Goal: Task Accomplishment & Management: Use online tool/utility

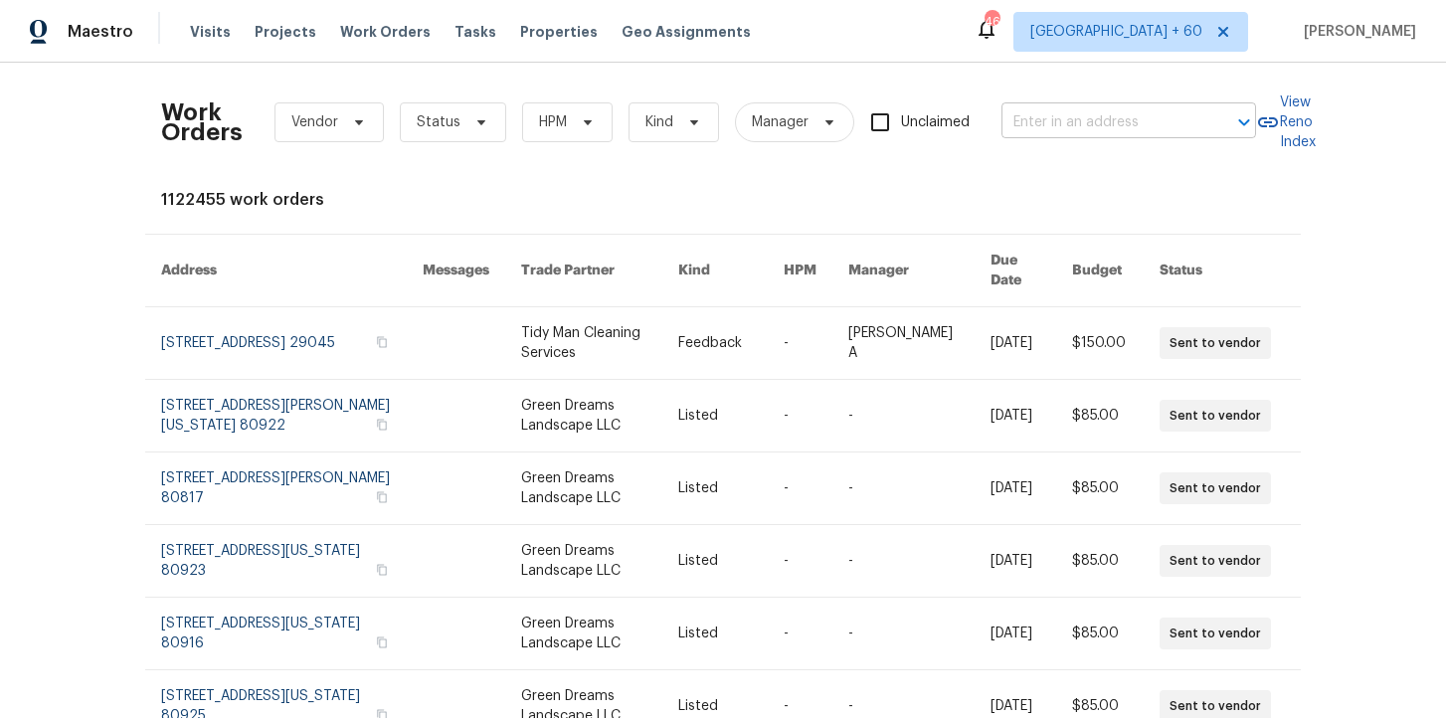
click at [1080, 116] on input "text" at bounding box center [1101, 122] width 199 height 31
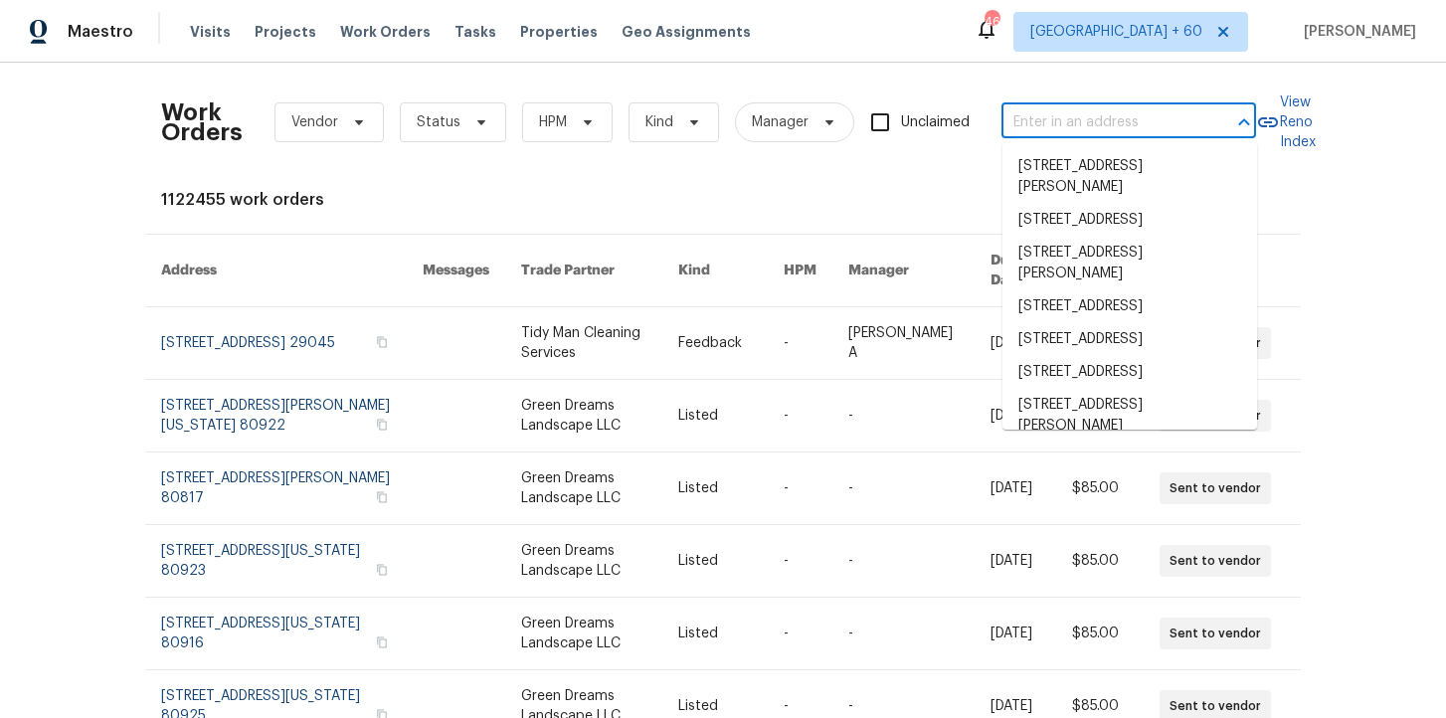
paste input "[STREET_ADDRESS]"
type input "[STREET_ADDRESS]"
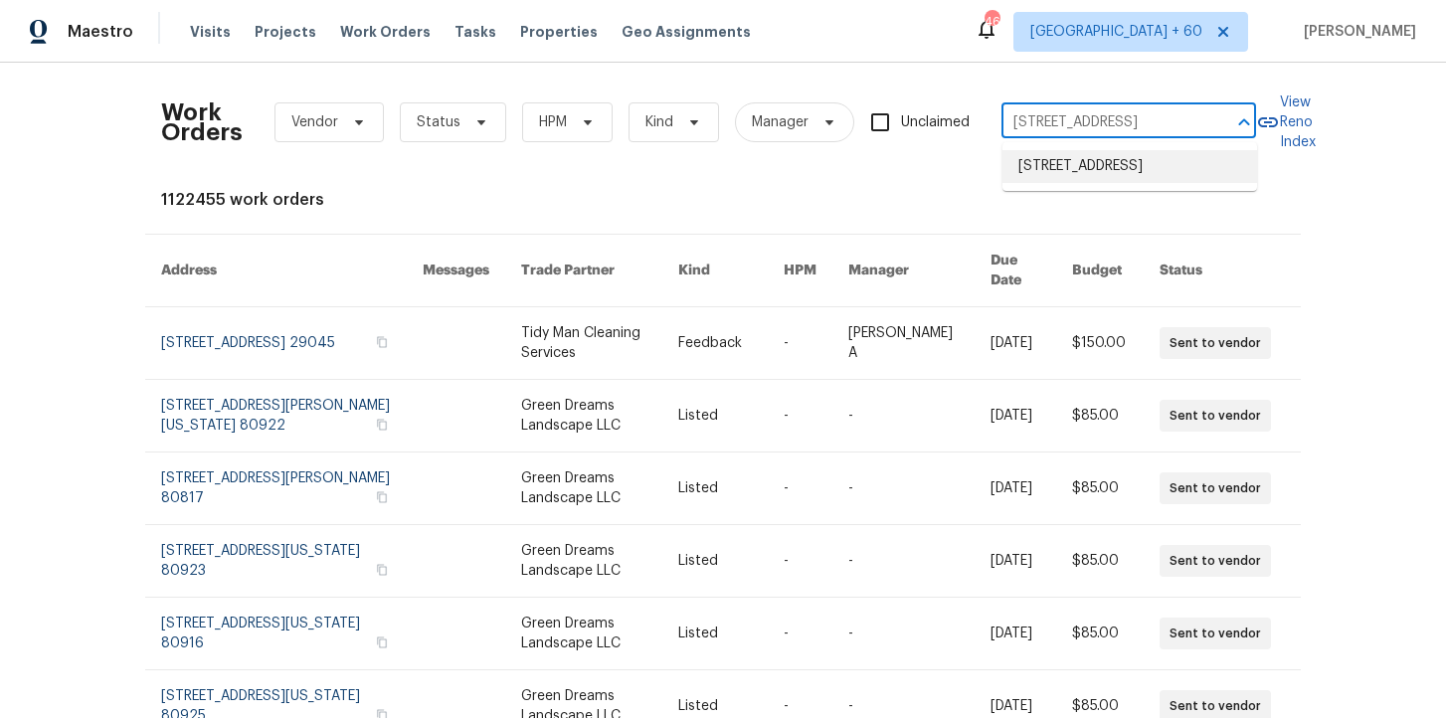
click at [1095, 160] on li "[STREET_ADDRESS]" at bounding box center [1129, 166] width 255 height 33
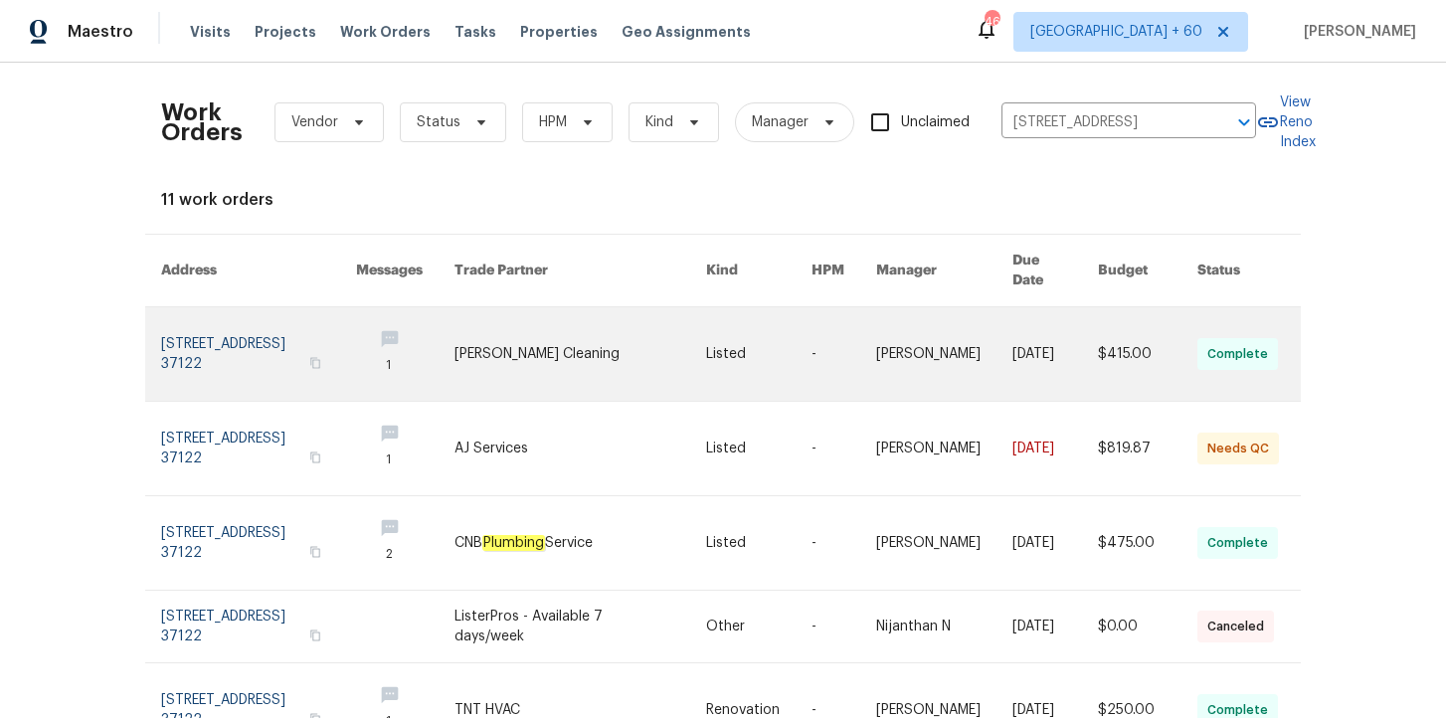
click at [245, 335] on link at bounding box center [258, 353] width 195 height 93
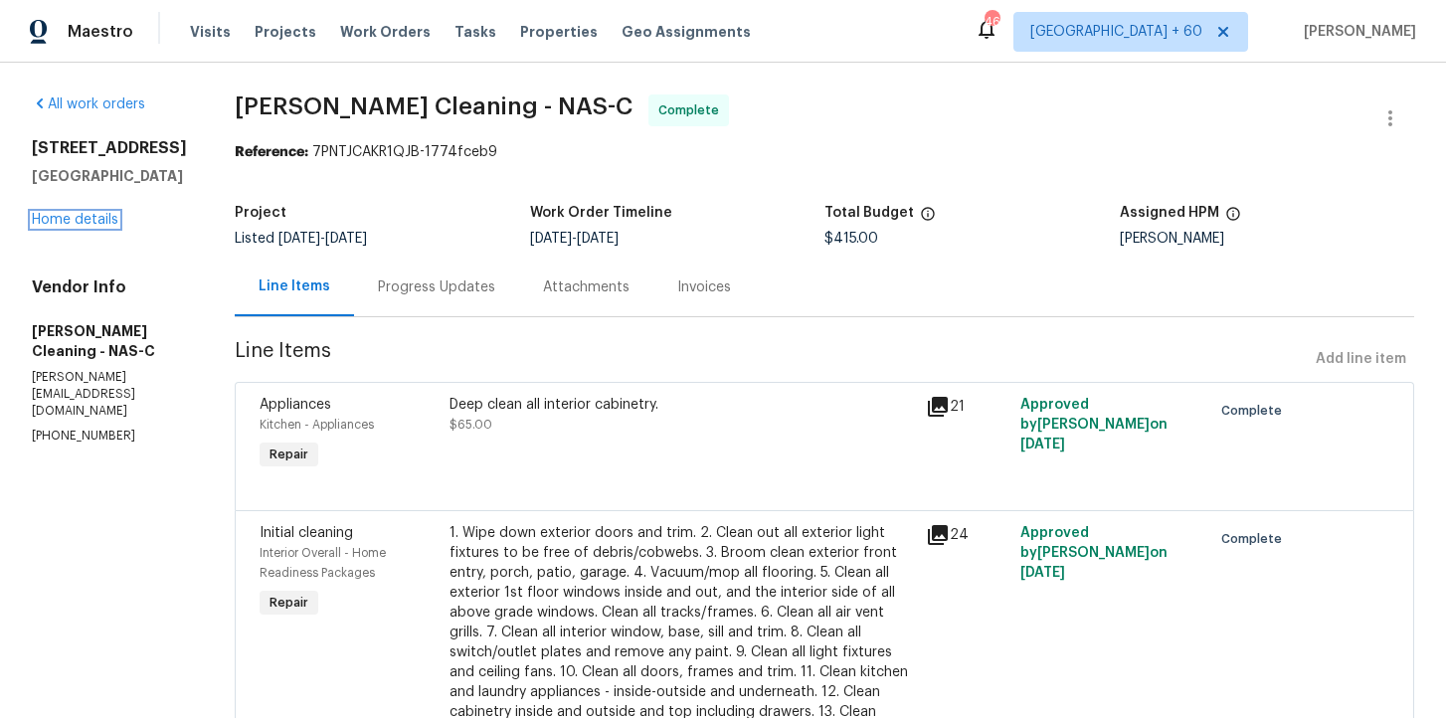
click at [97, 222] on link "Home details" at bounding box center [75, 220] width 87 height 14
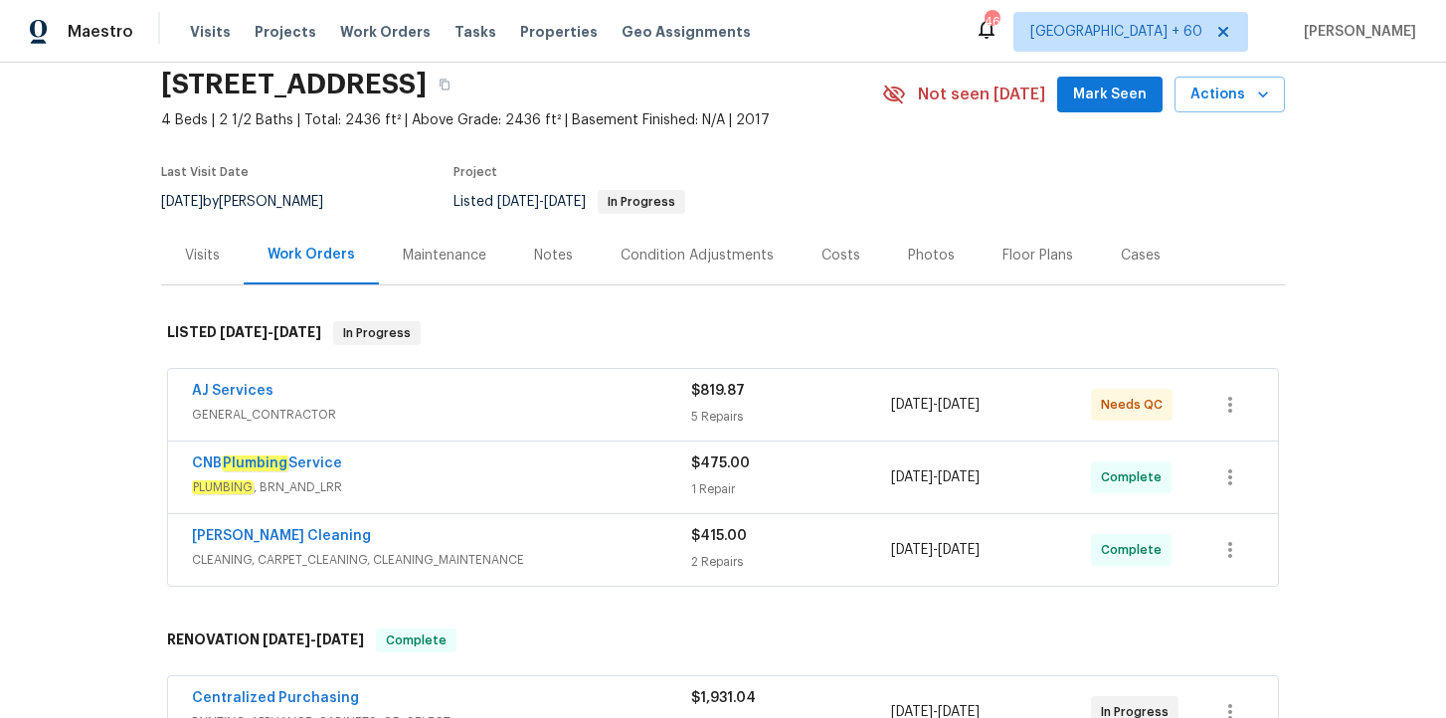
scroll to position [80, 0]
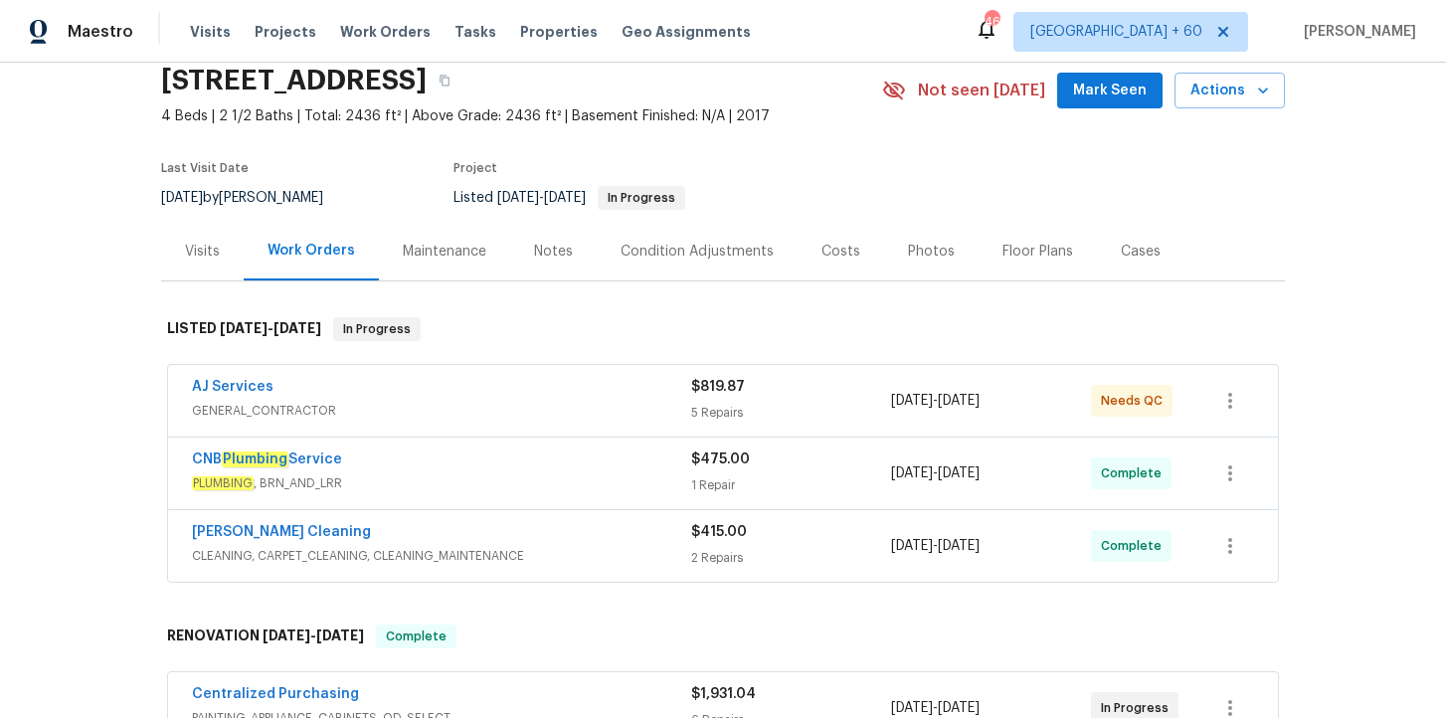
click at [489, 478] on span "PLUMBING , BRN_AND_LRR" at bounding box center [441, 483] width 499 height 20
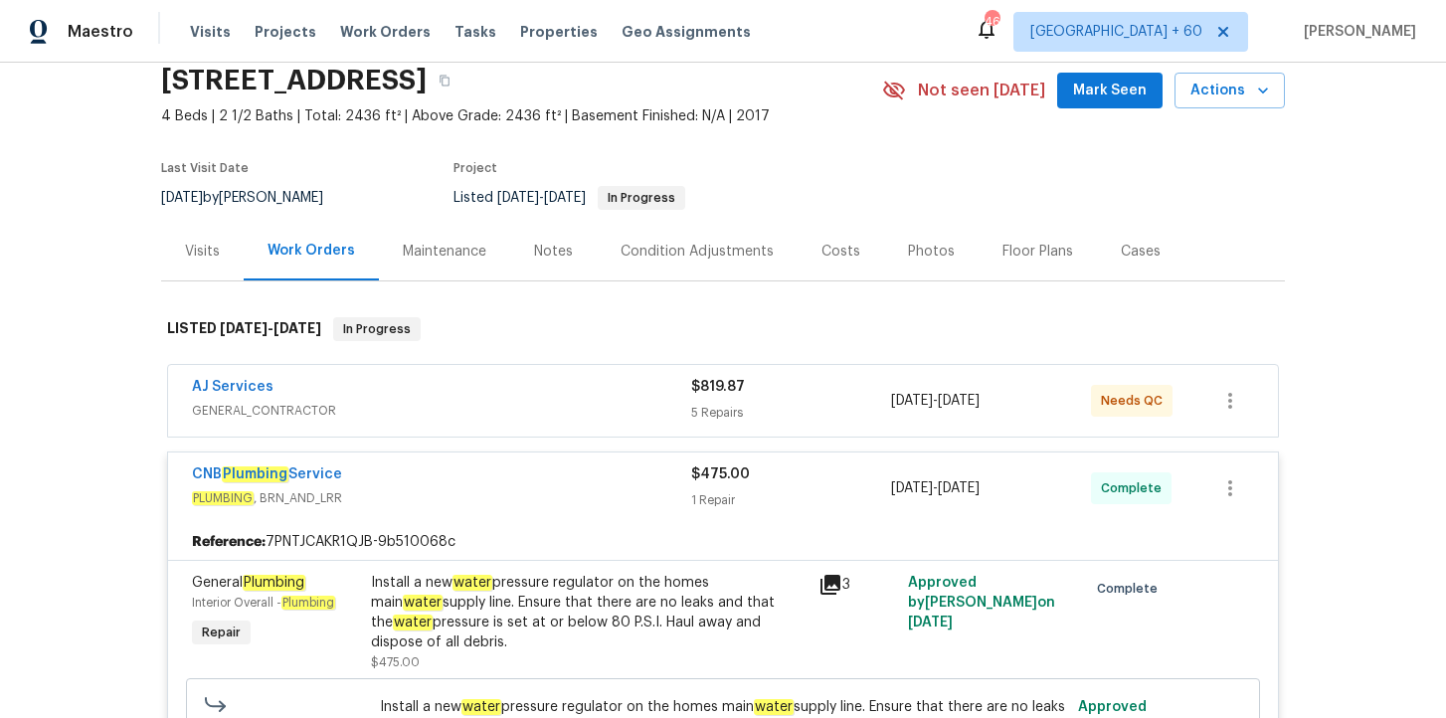
click at [487, 392] on div "AJ Services" at bounding box center [441, 389] width 499 height 24
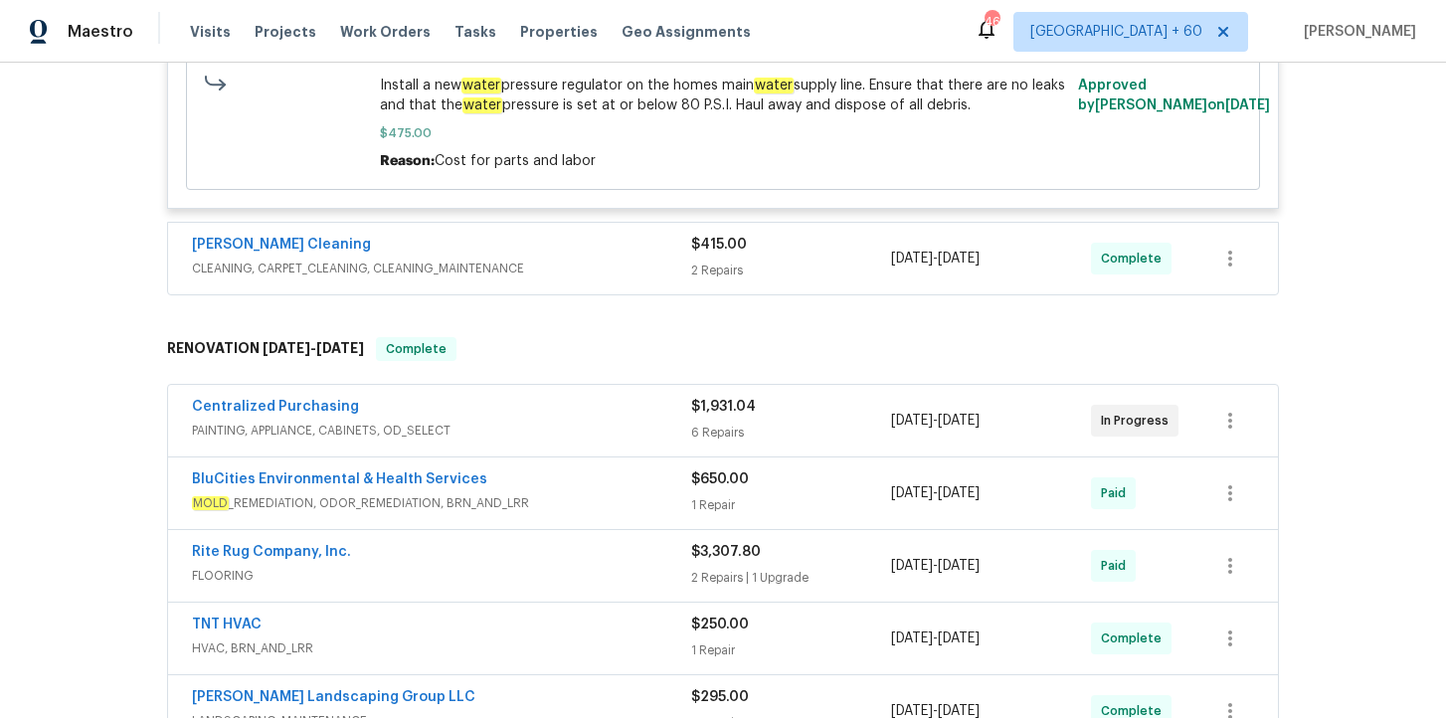
scroll to position [2275, 0]
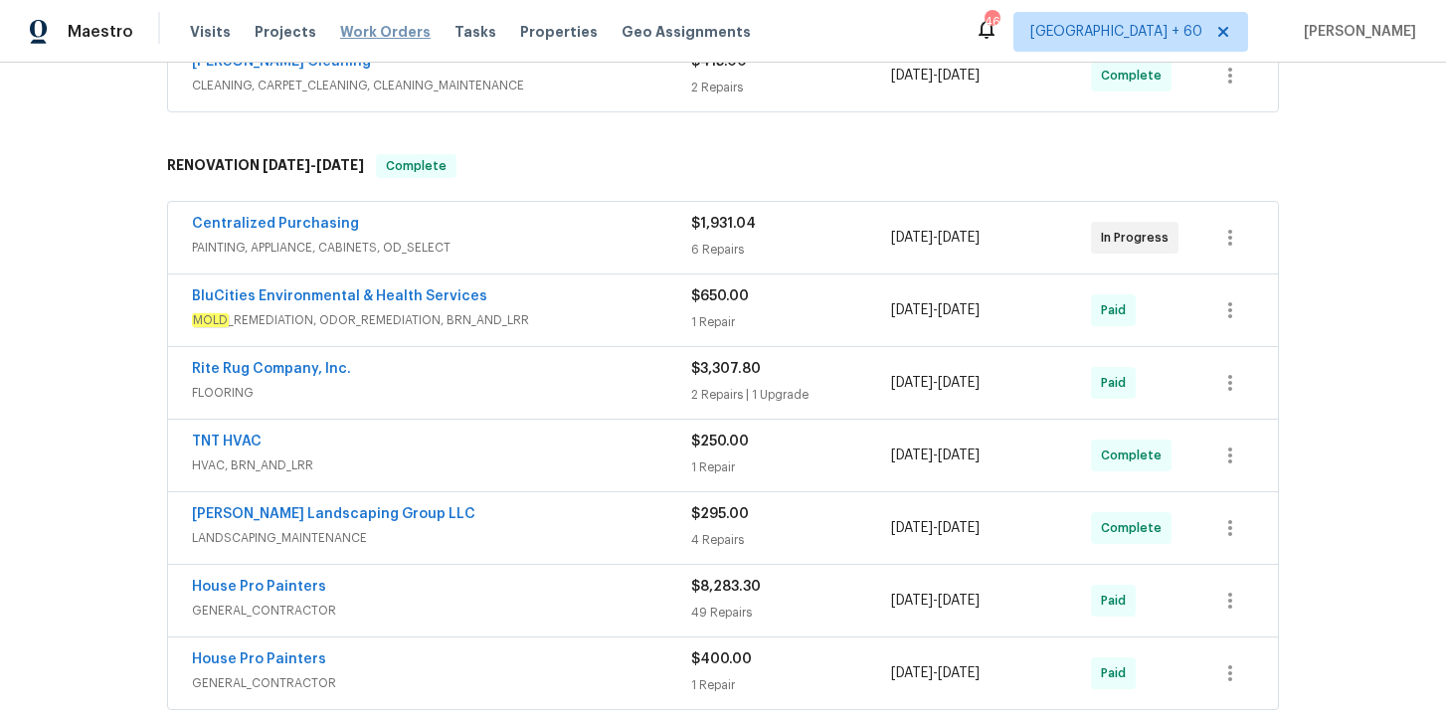
click at [390, 32] on span "Work Orders" at bounding box center [385, 32] width 91 height 20
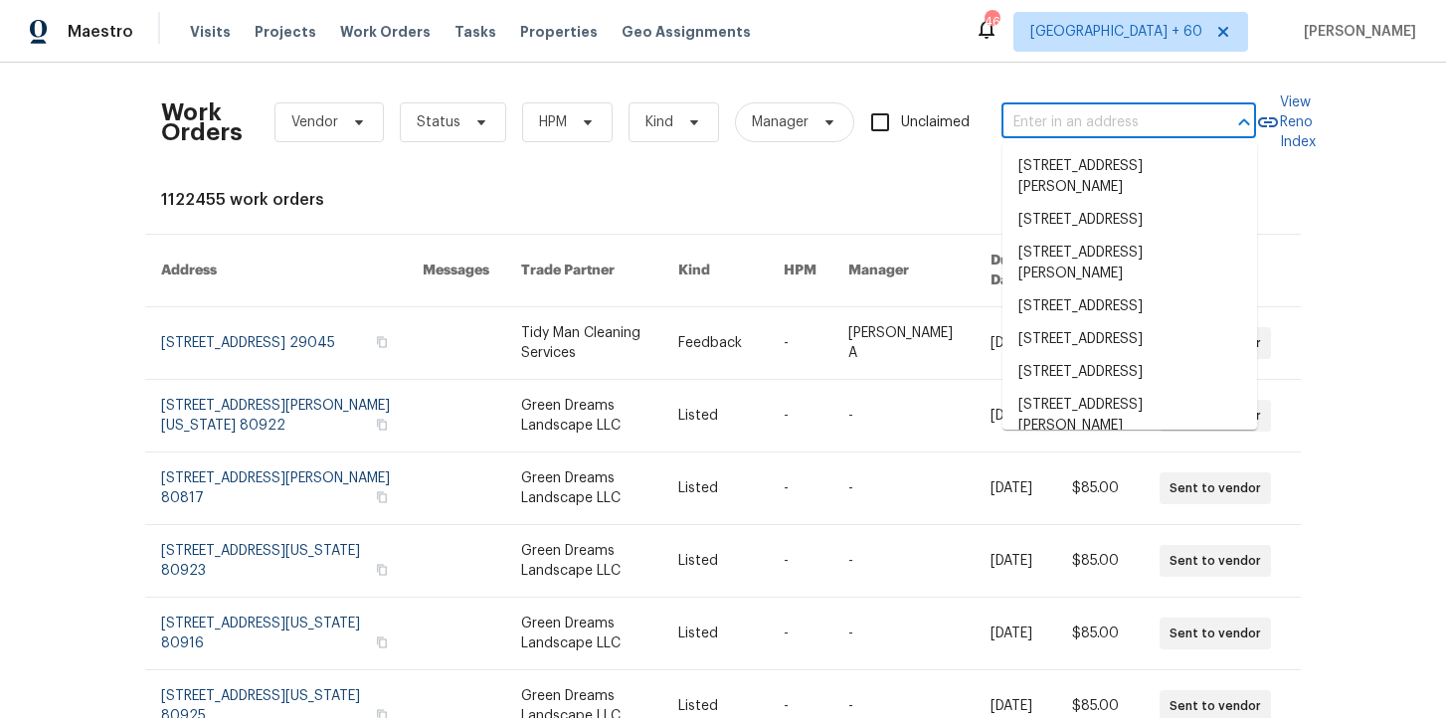
click at [1046, 120] on input "text" at bounding box center [1101, 122] width 199 height 31
paste input "7795 Rock Port Way West Chester, OH 45069"
type input "7795 Rock Port Way West Chester, OH 45069"
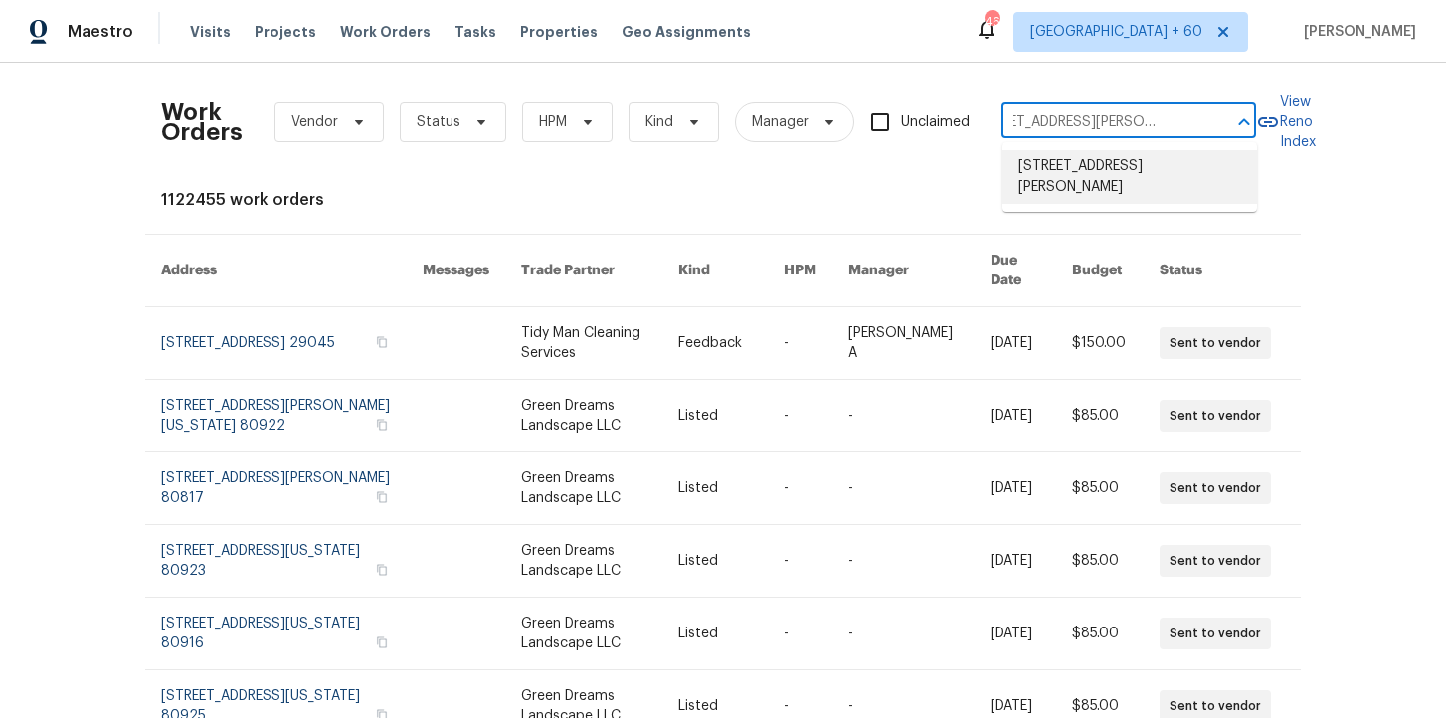
click at [1105, 176] on li "7795 Rock Port Way, West Chester, OH 45069" at bounding box center [1129, 177] width 255 height 54
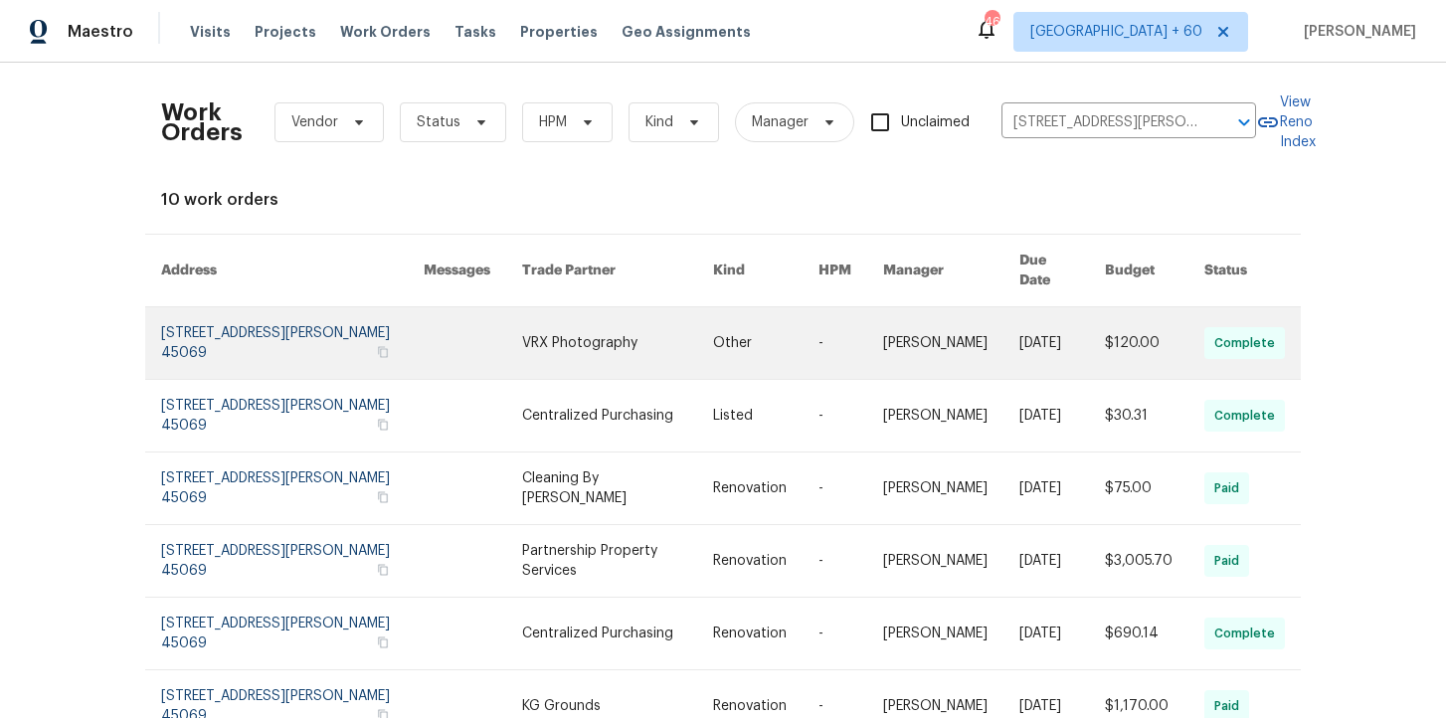
click at [256, 325] on link at bounding box center [292, 343] width 263 height 72
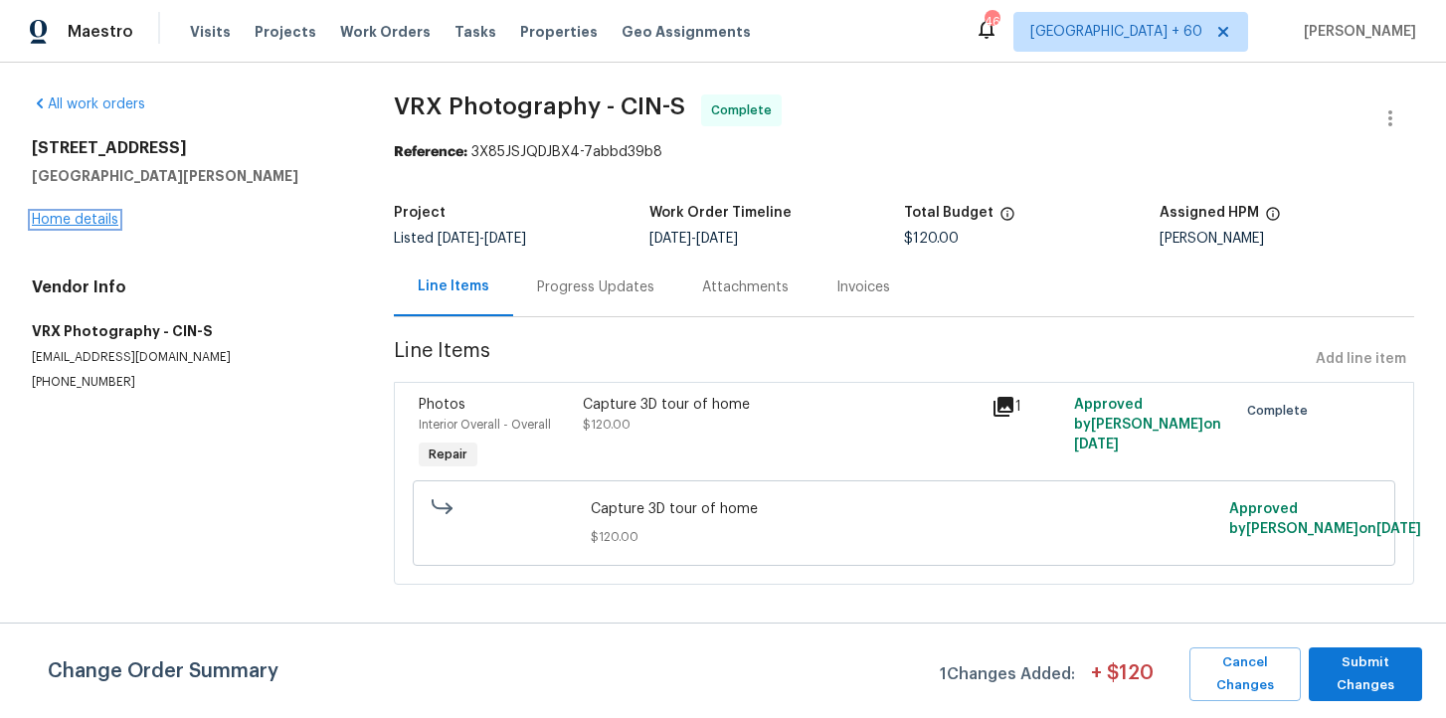
click at [94, 219] on link "Home details" at bounding box center [75, 220] width 87 height 14
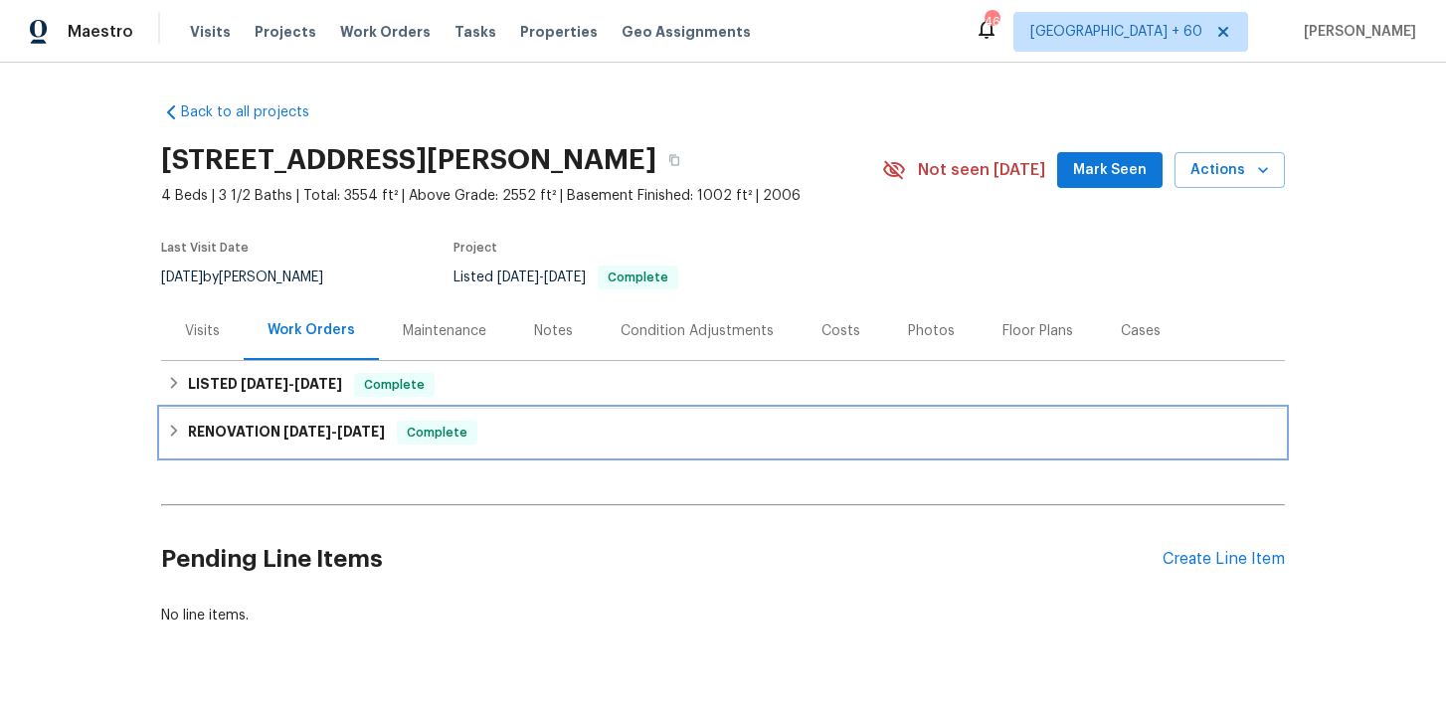
click at [519, 441] on div "RENOVATION 9/2/25 - 9/23/25 Complete" at bounding box center [723, 433] width 1112 height 24
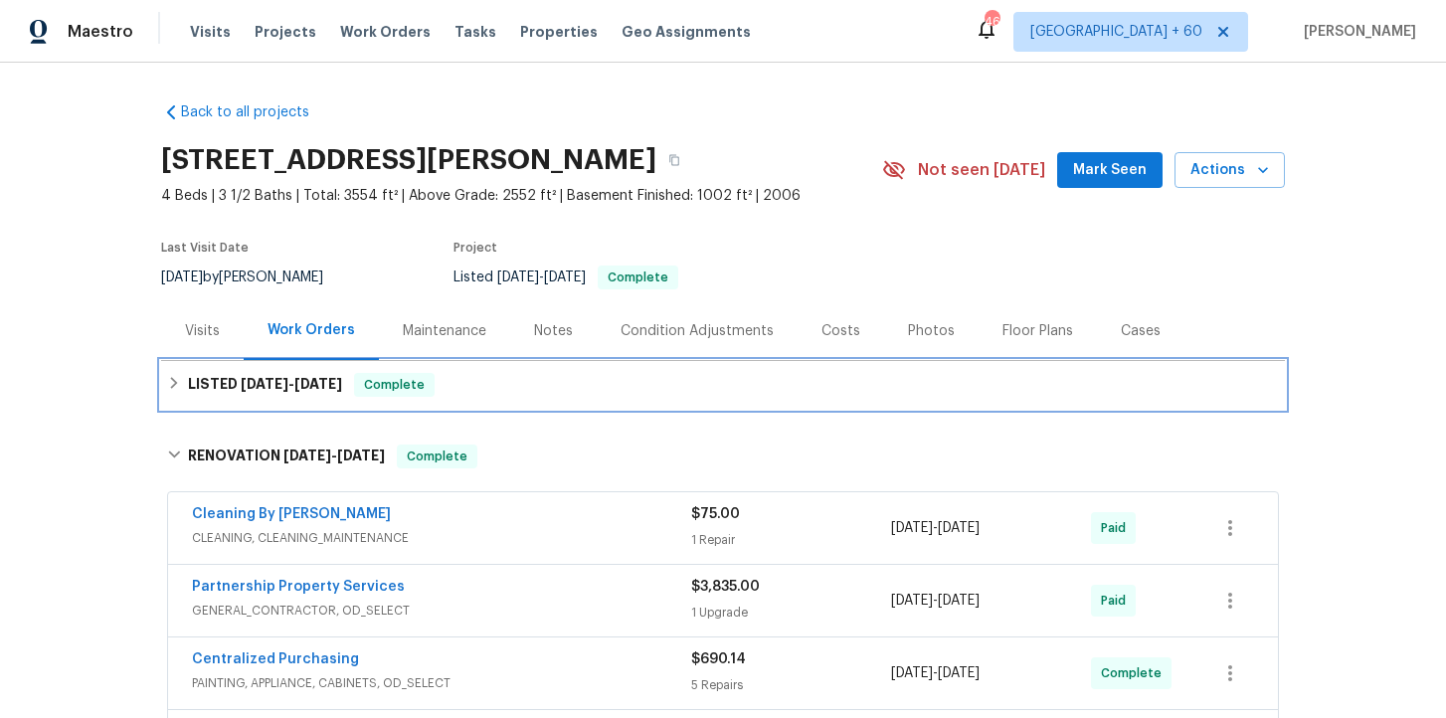
click at [514, 398] on div "LISTED 9/23/25 - 9/25/25 Complete" at bounding box center [723, 385] width 1124 height 48
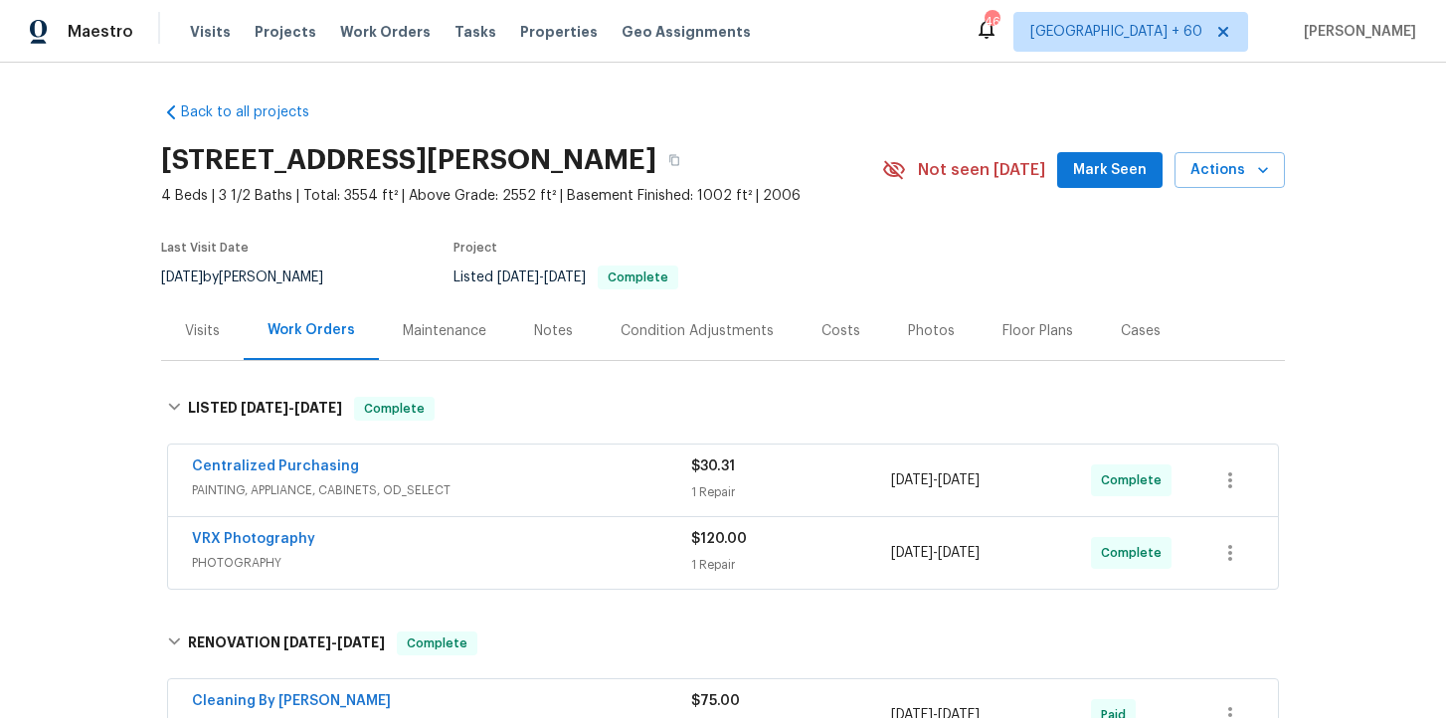
click at [558, 536] on div "VRX Photography" at bounding box center [441, 541] width 499 height 24
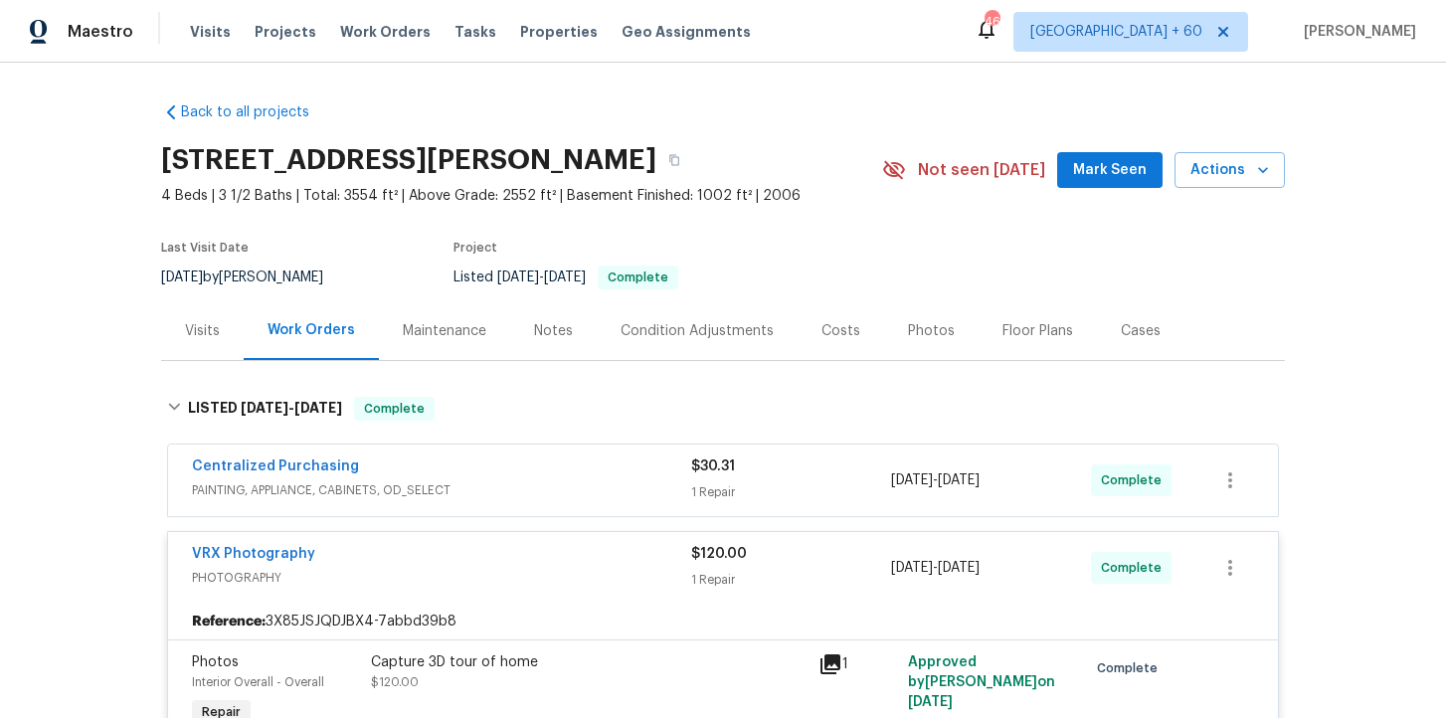
click at [541, 477] on div "Centralized Purchasing" at bounding box center [441, 468] width 499 height 24
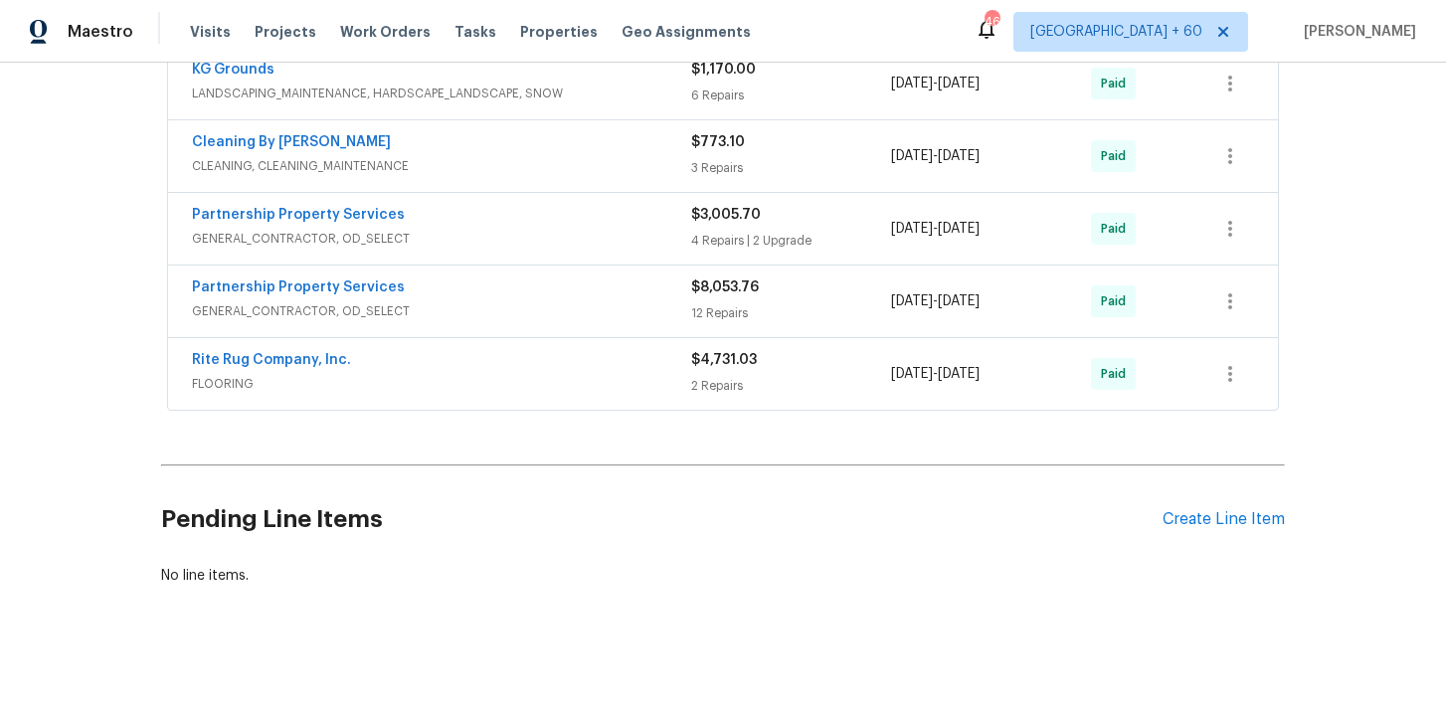
scroll to position [1372, 0]
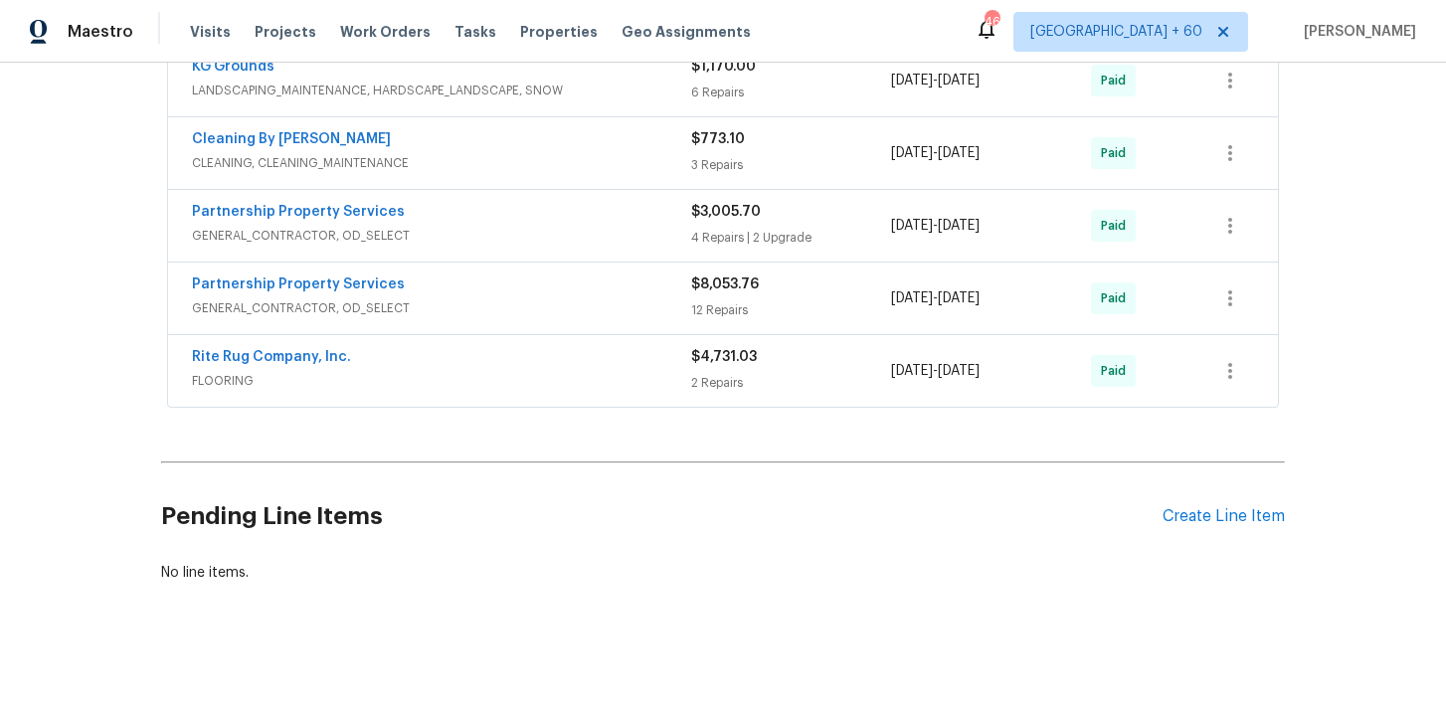
click at [526, 383] on span "FLOORING" at bounding box center [441, 381] width 499 height 20
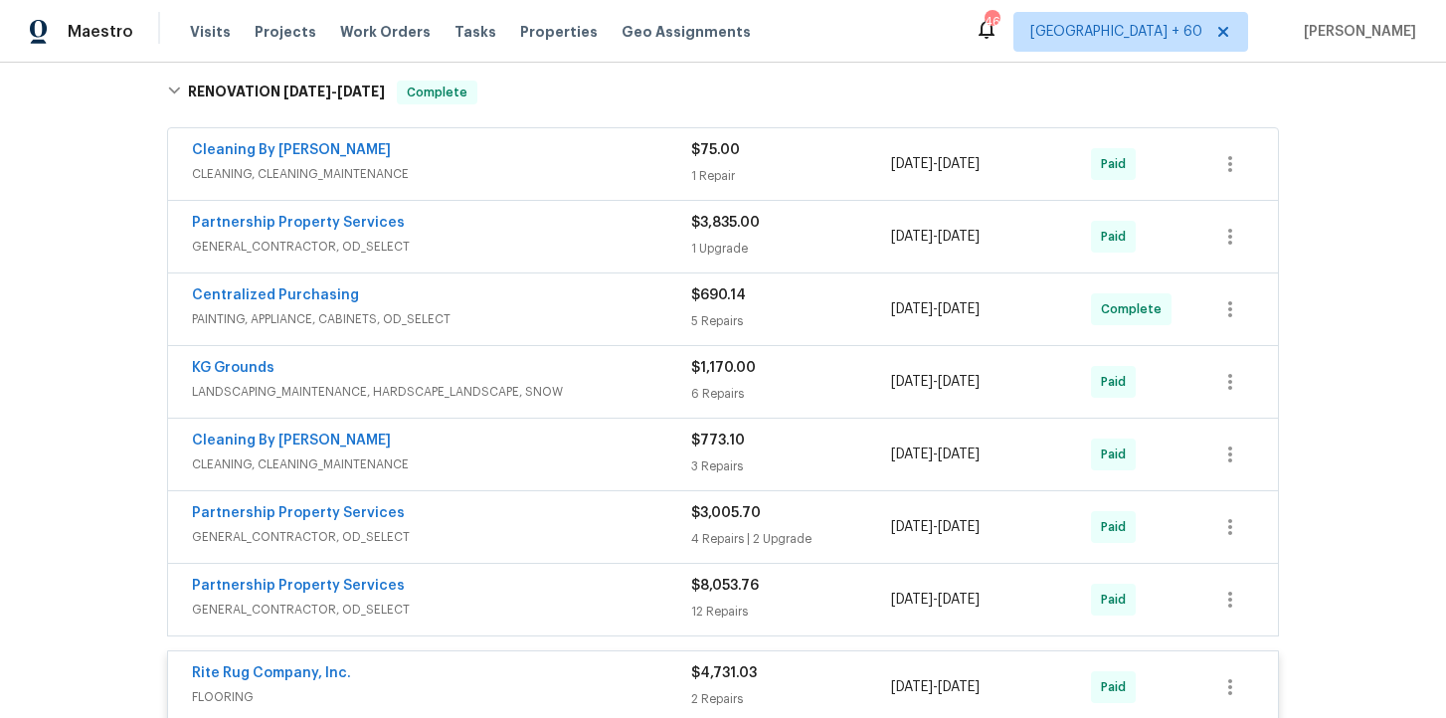
scroll to position [1057, 0]
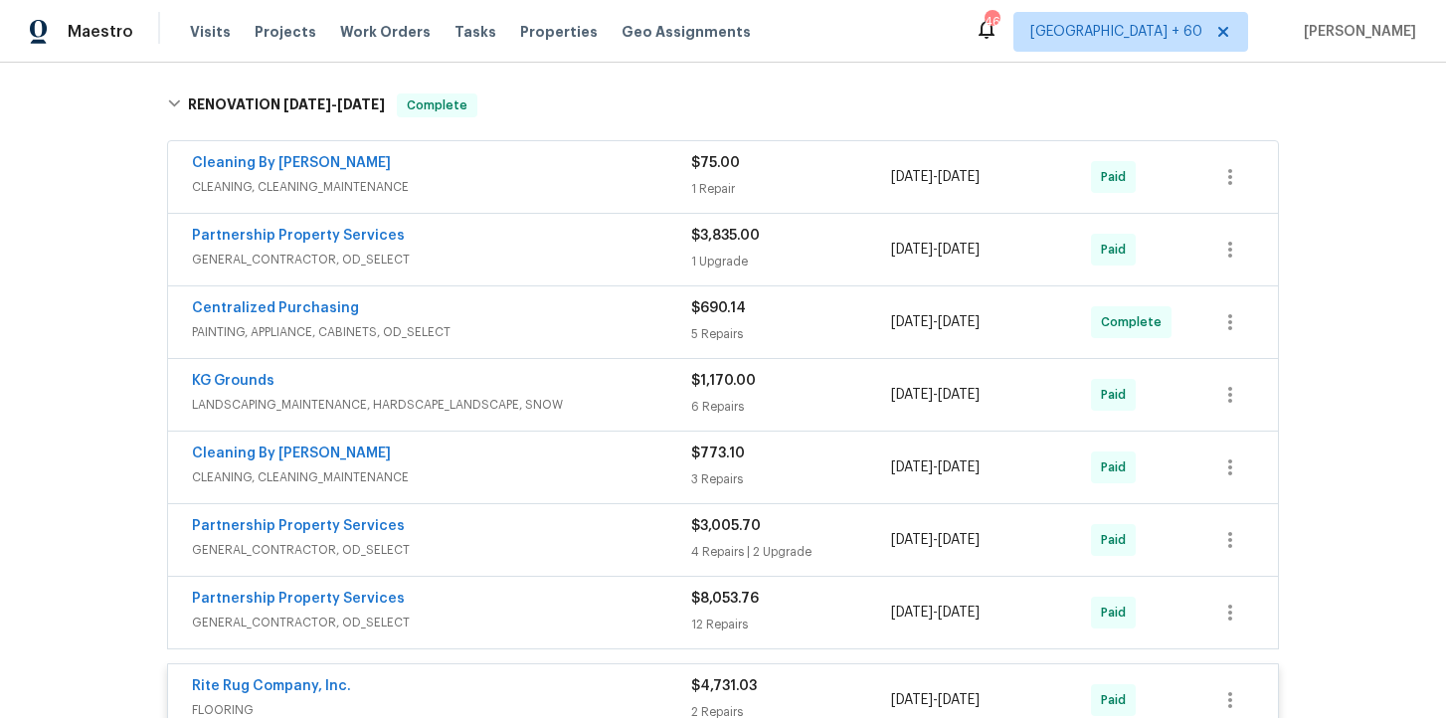
click at [526, 269] on span "GENERAL_CONTRACTOR, OD_SELECT" at bounding box center [441, 260] width 499 height 20
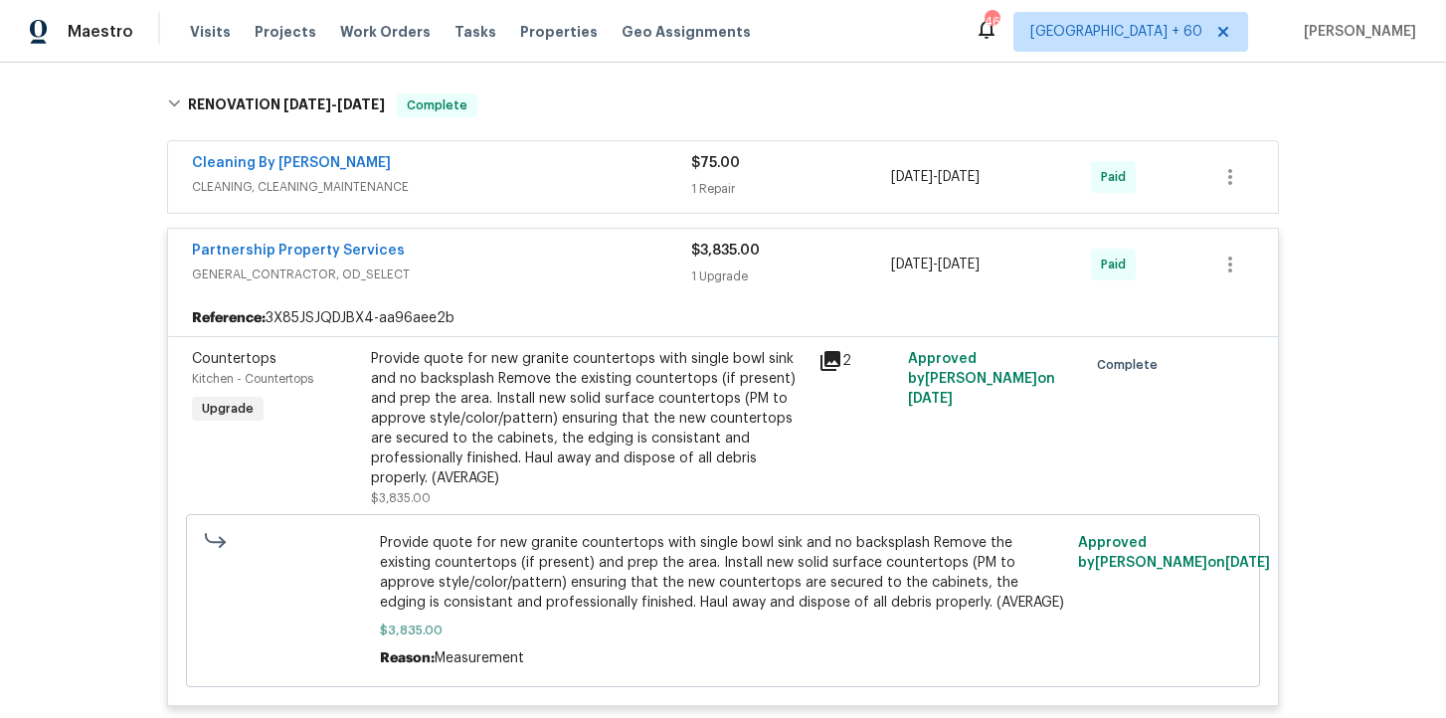
click at [541, 173] on div "Cleaning By Carrie" at bounding box center [441, 165] width 499 height 24
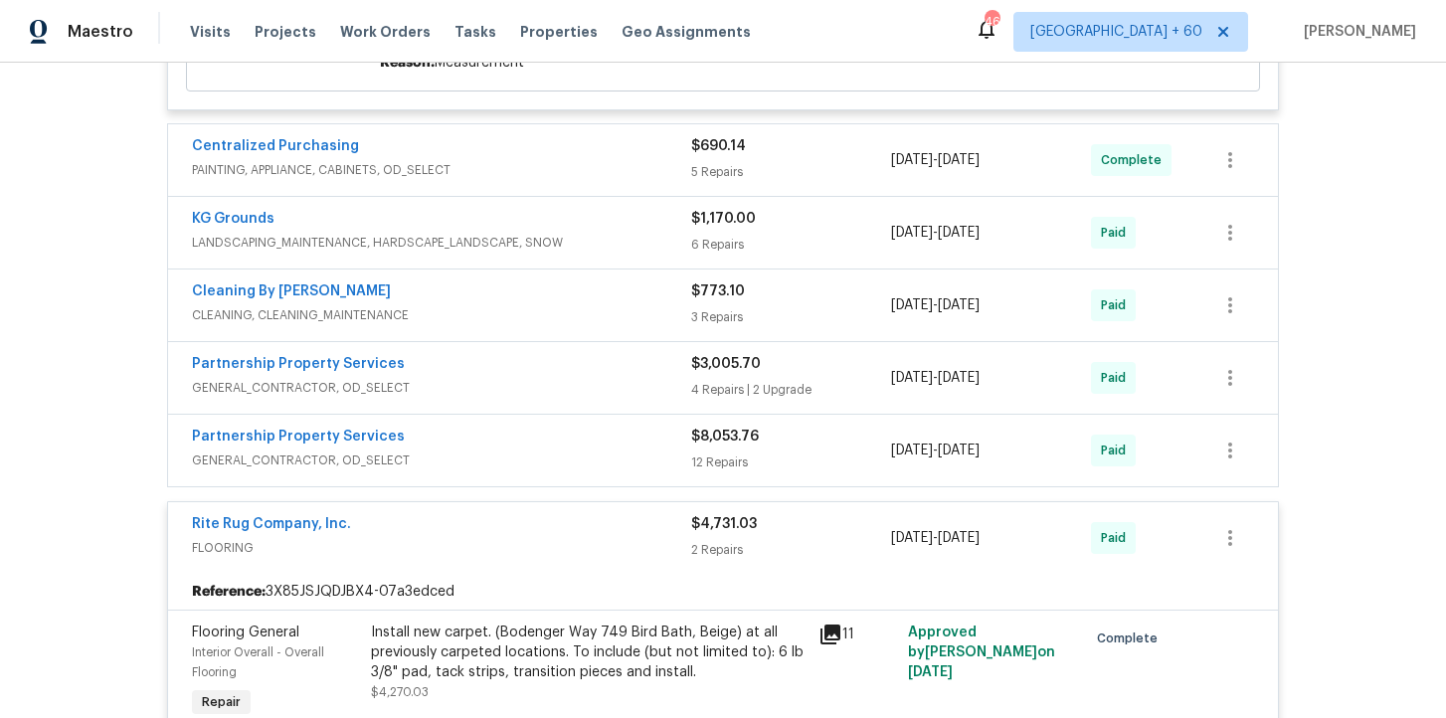
scroll to position [1850, 0]
click at [601, 392] on span "GENERAL_CONTRACTOR, OD_SELECT" at bounding box center [441, 390] width 499 height 20
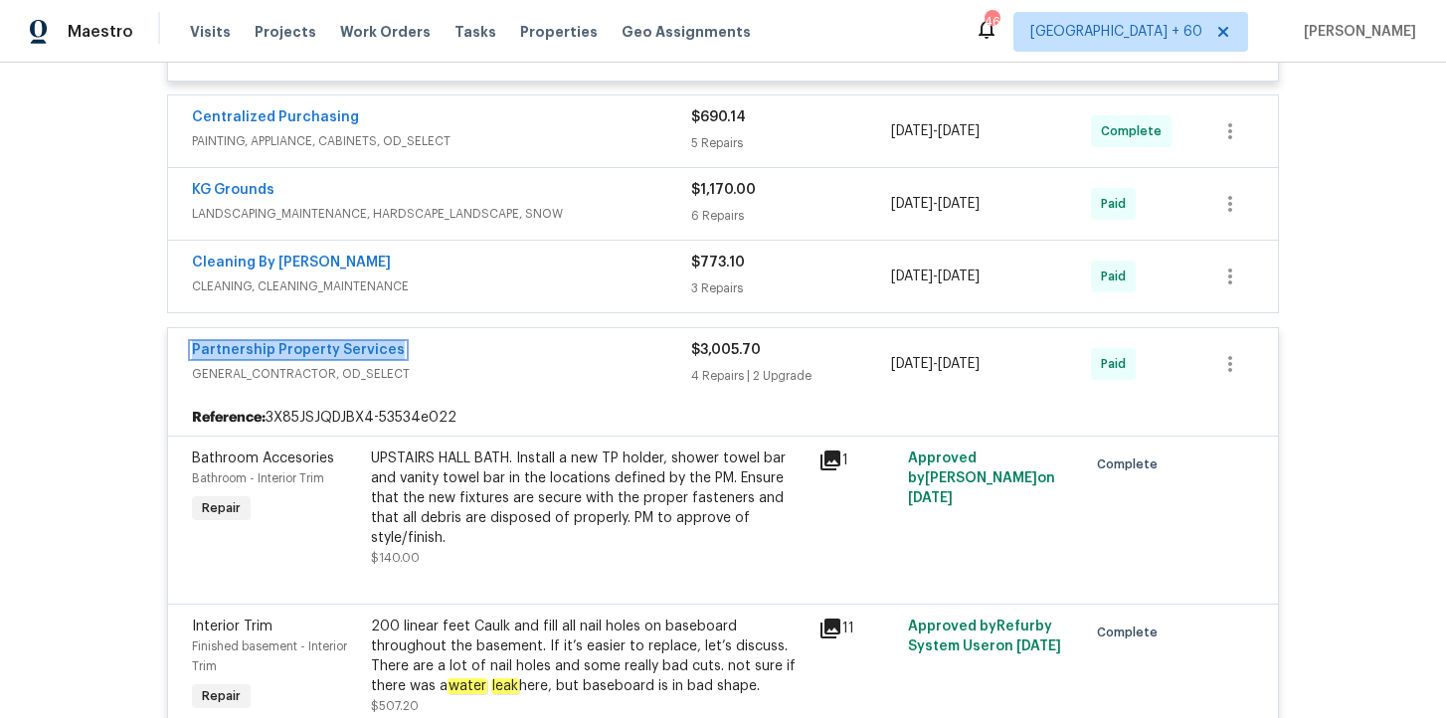
scroll to position [1817, 0]
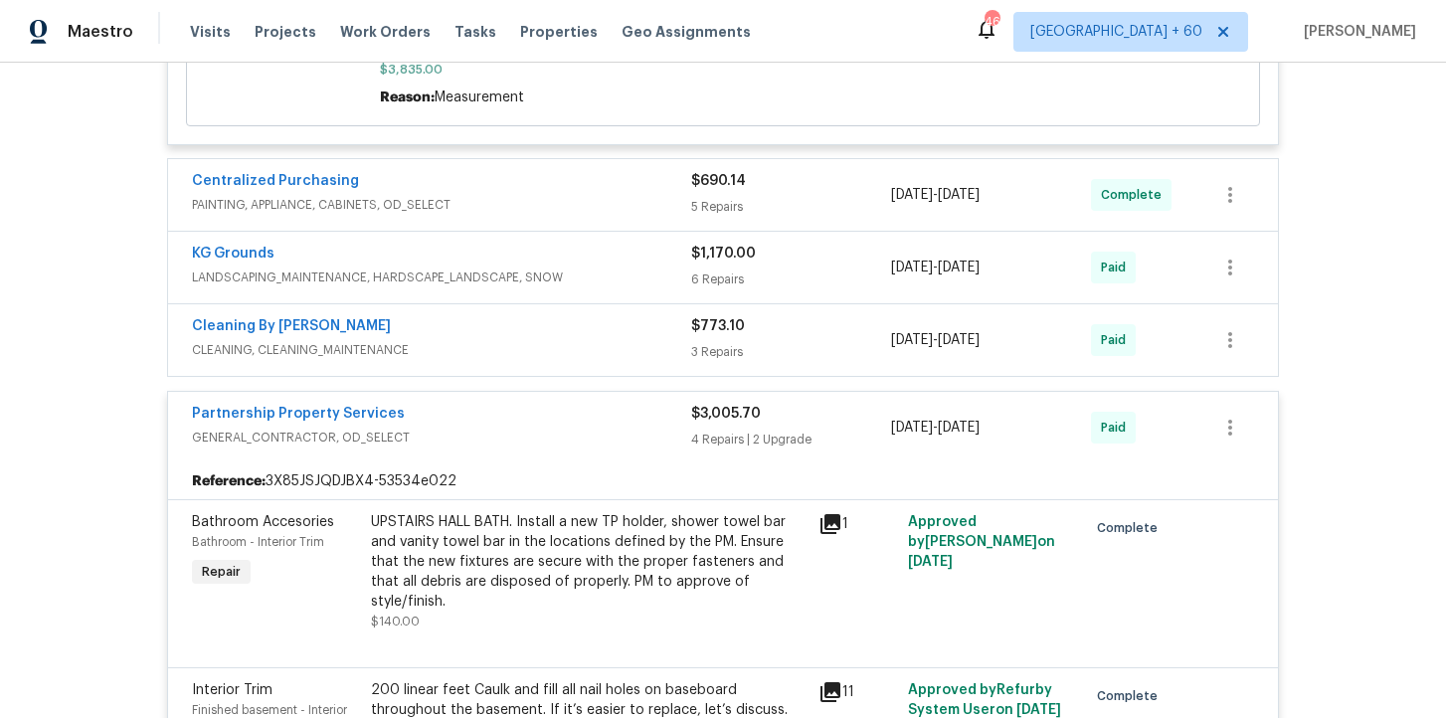
click at [631, 337] on div "Cleaning By Carrie" at bounding box center [441, 328] width 499 height 24
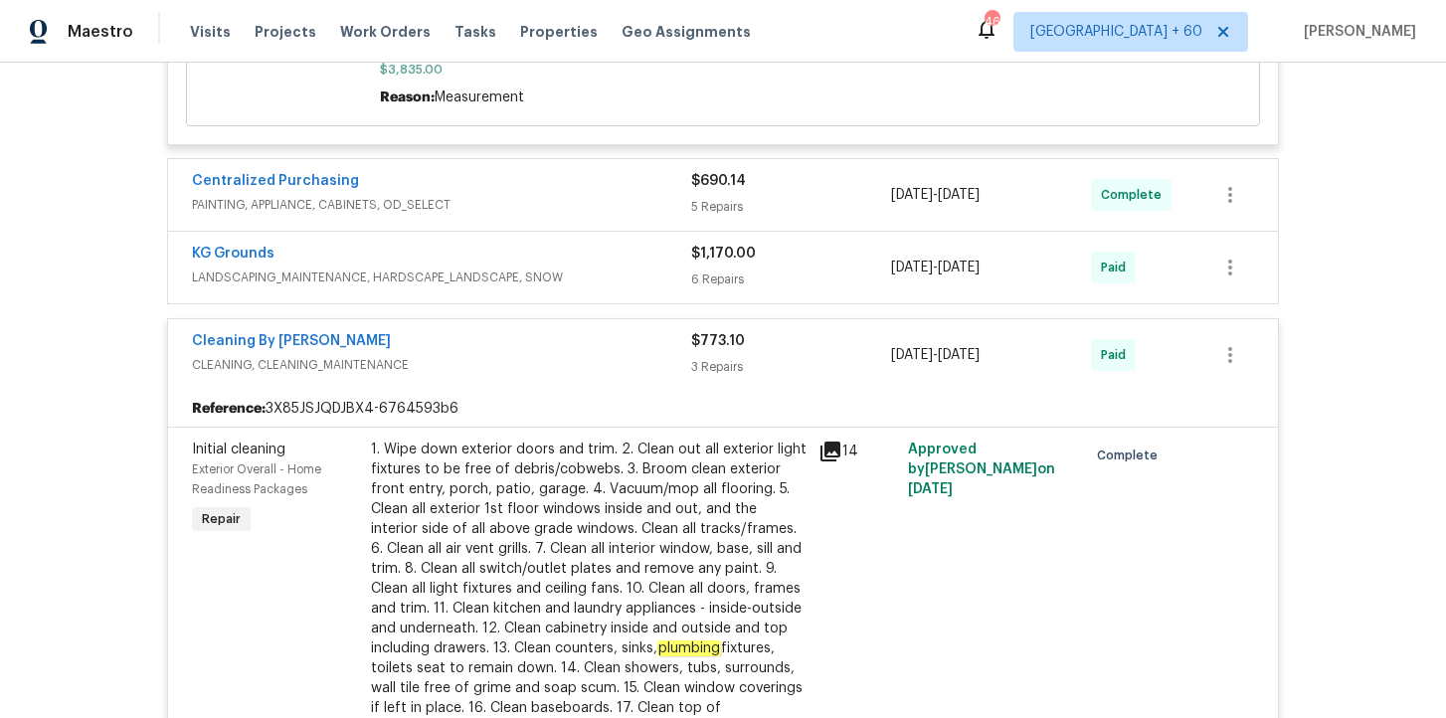
click at [625, 283] on span "LANDSCAPING_MAINTENANCE, HARDSCAPE_LANDSCAPE, SNOW" at bounding box center [441, 278] width 499 height 20
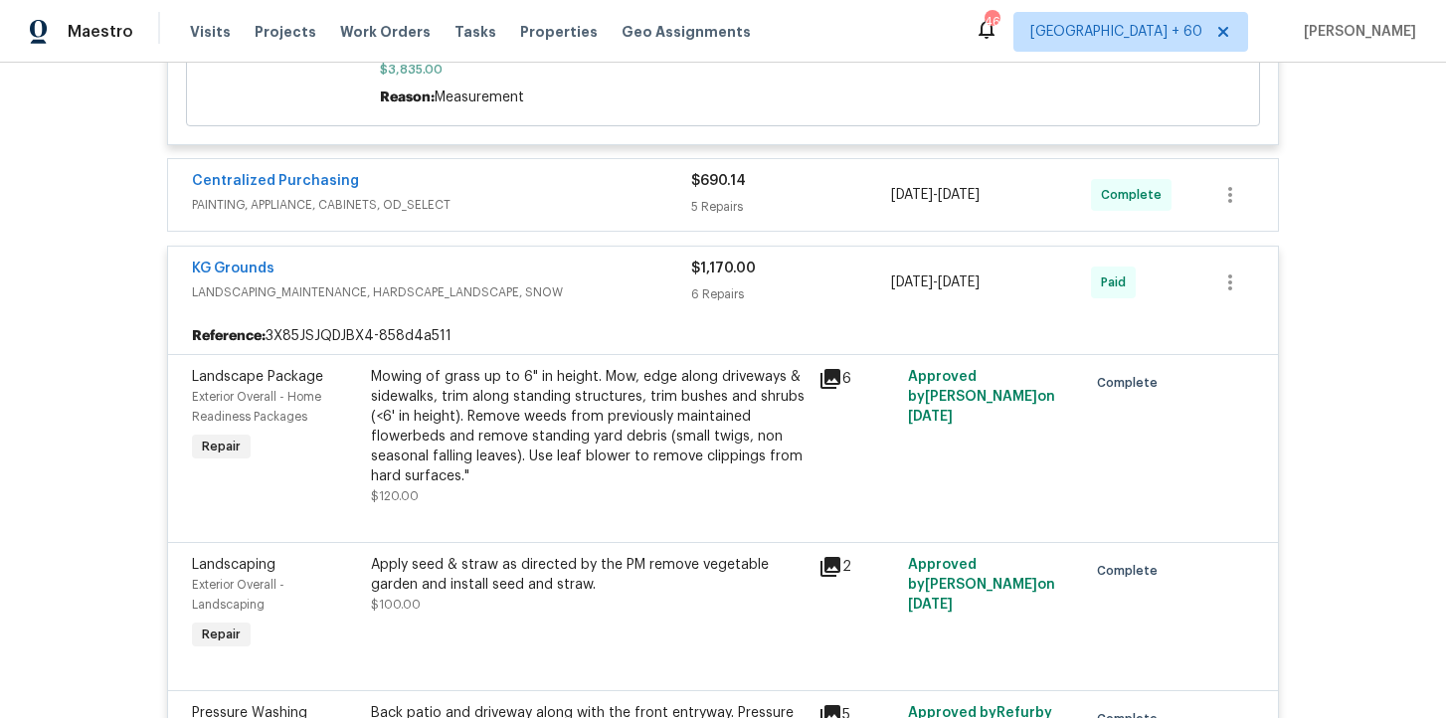
click at [596, 207] on span "PAINTING, APPLIANCE, CABINETS, OD_SELECT" at bounding box center [441, 205] width 499 height 20
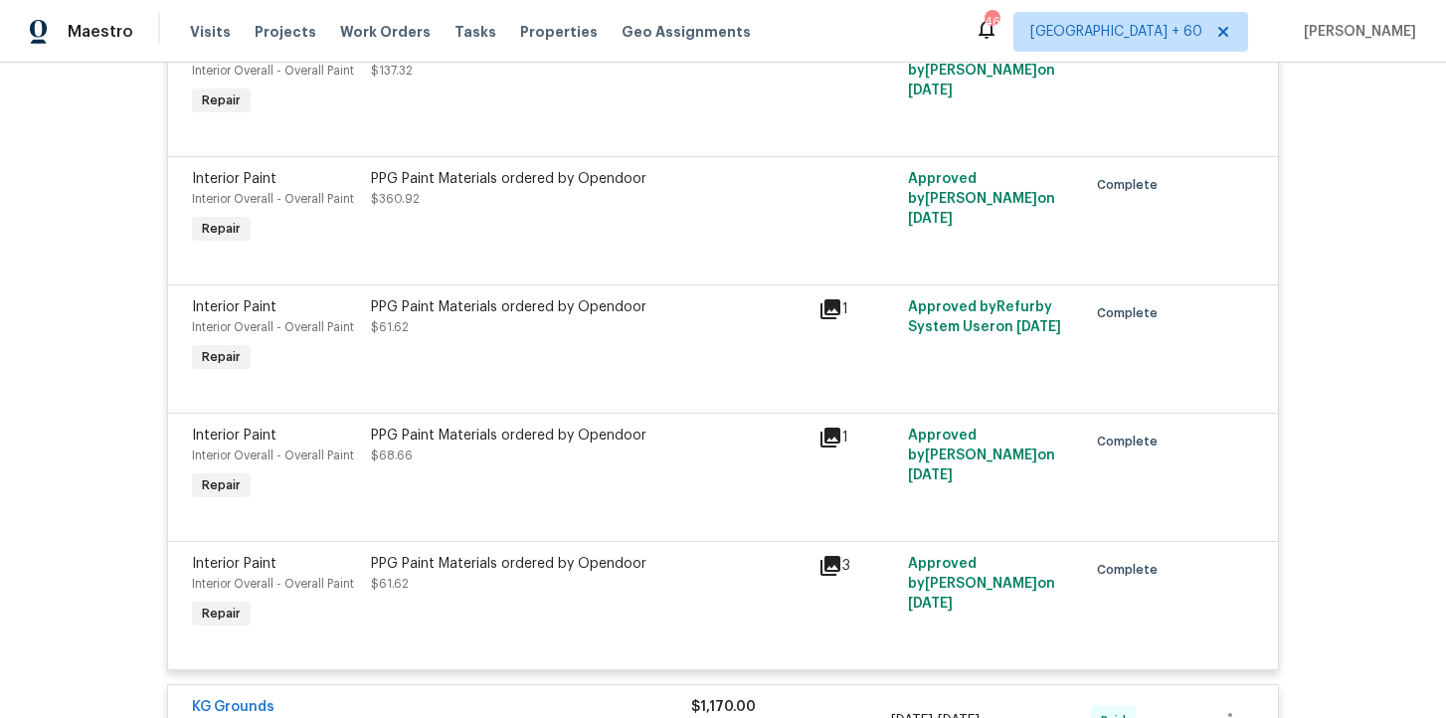
scroll to position [2380, 0]
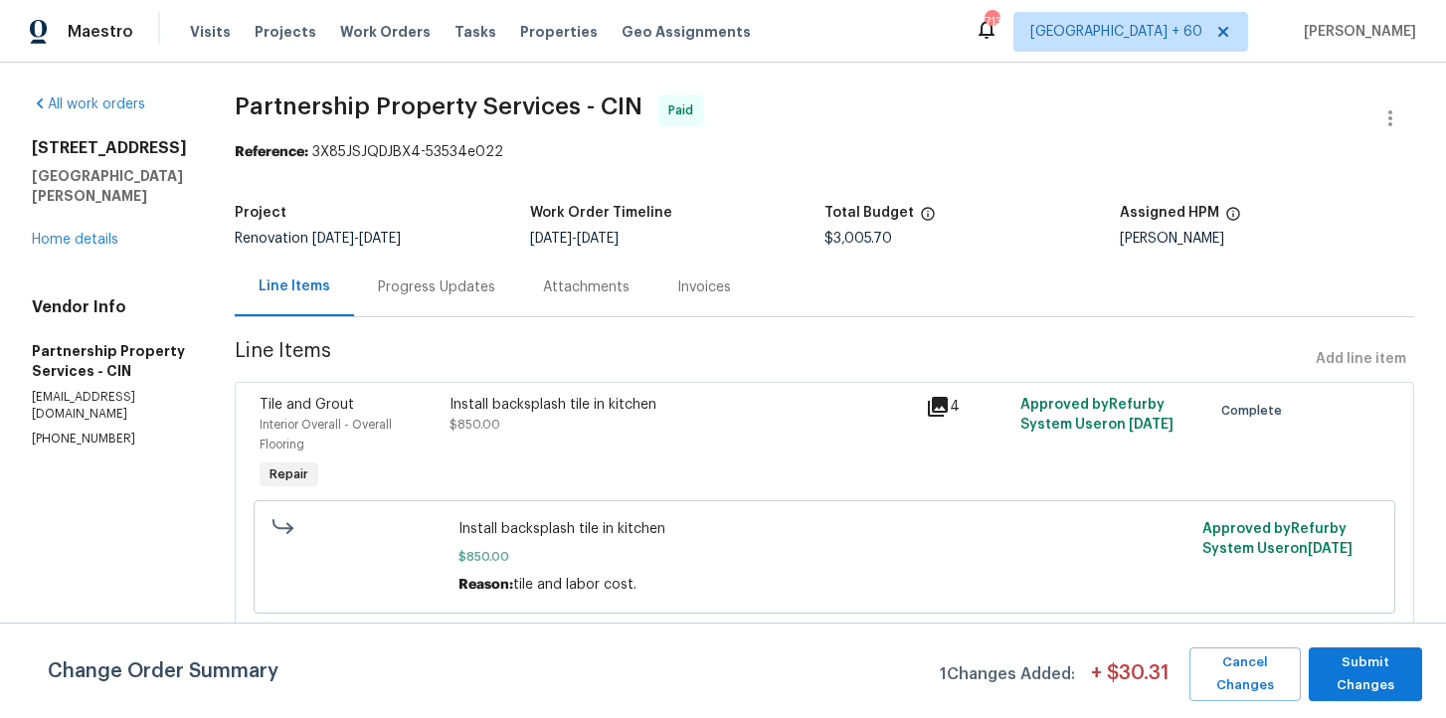
click at [495, 289] on div "Progress Updates" at bounding box center [436, 287] width 117 height 20
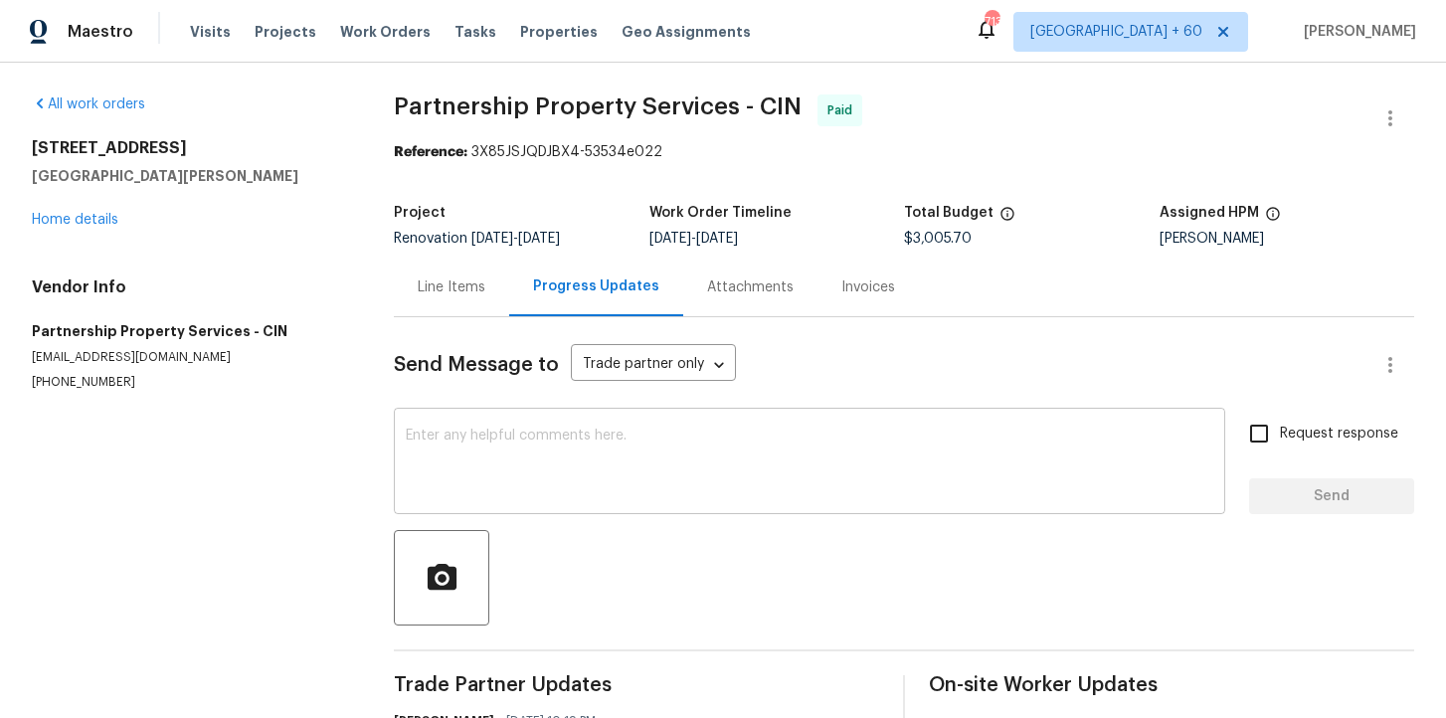
scroll to position [176, 0]
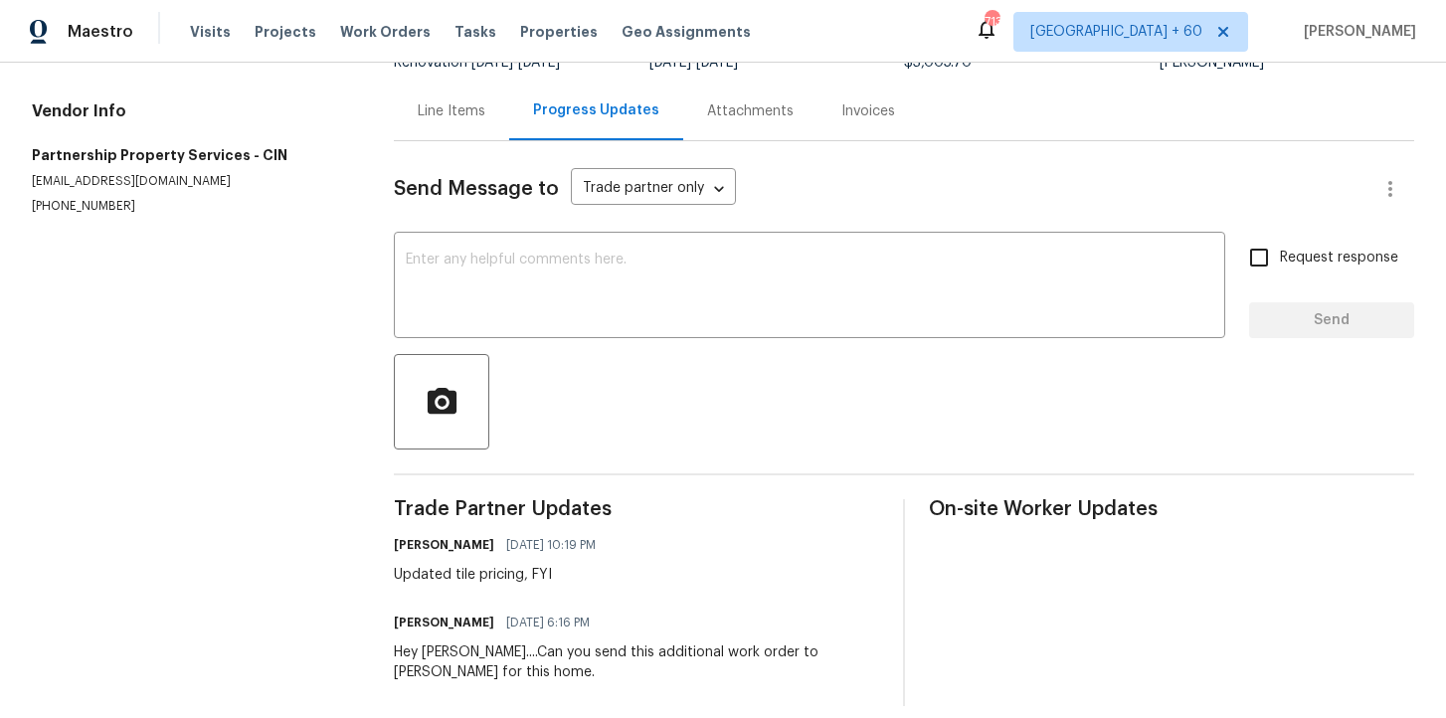
click at [466, 117] on div "Line Items" at bounding box center [452, 111] width 68 height 20
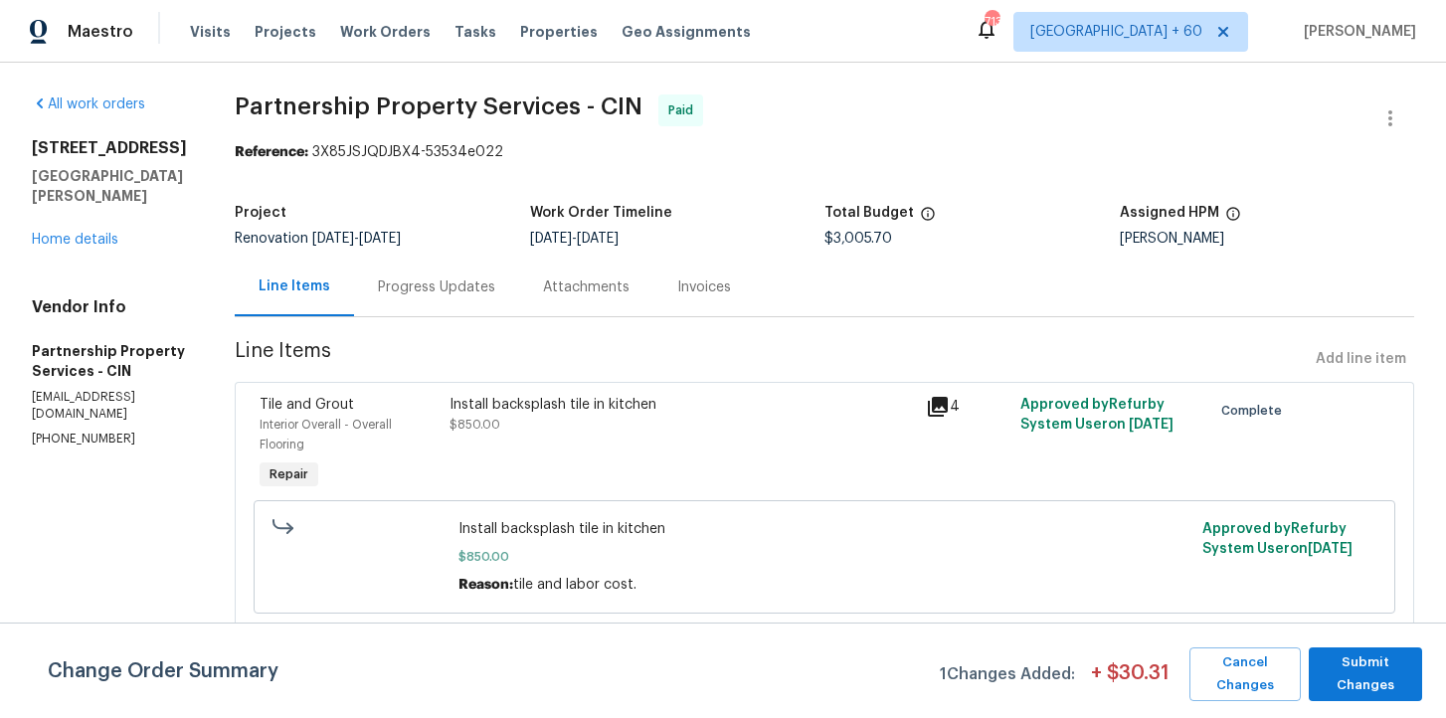
click at [755, 274] on div "Invoices" at bounding box center [703, 287] width 101 height 59
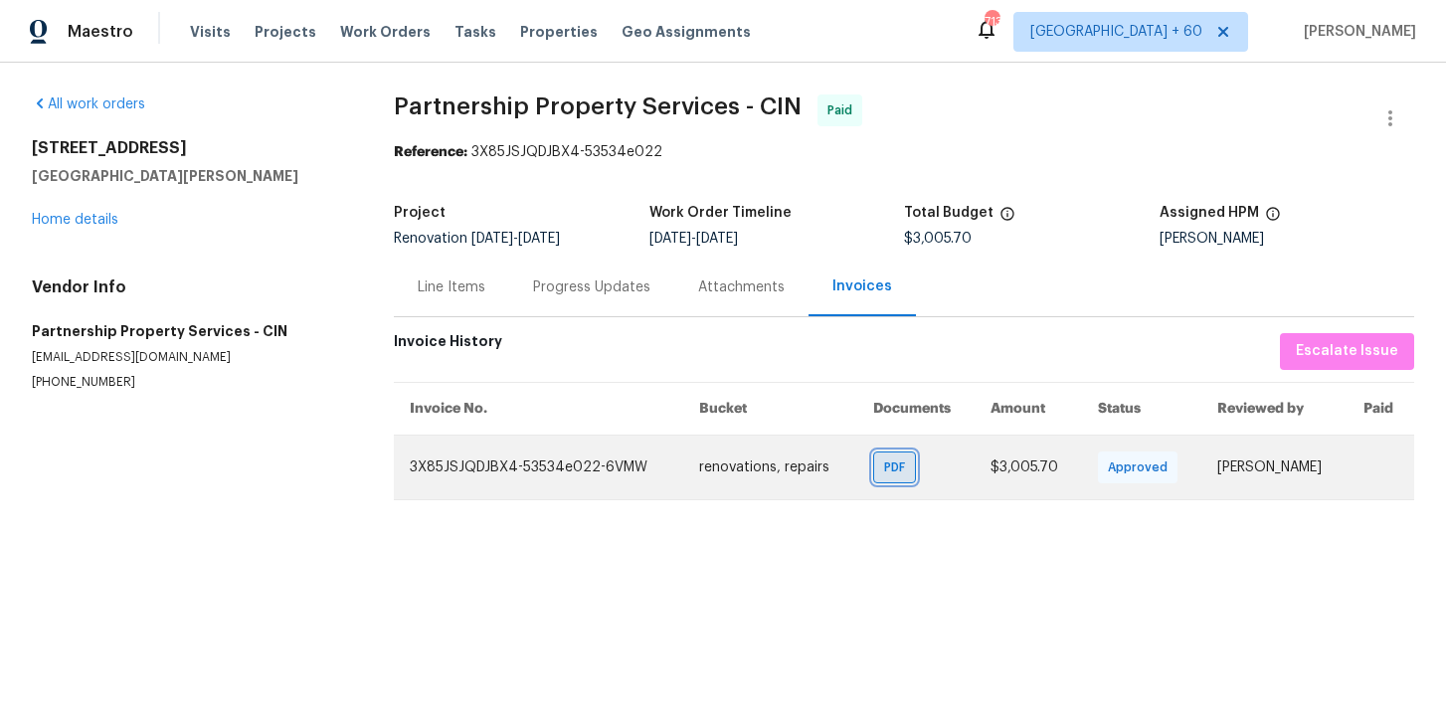
click at [884, 465] on span "PDF" at bounding box center [898, 467] width 29 height 20
